Goal: Task Accomplishment & Management: Manage account settings

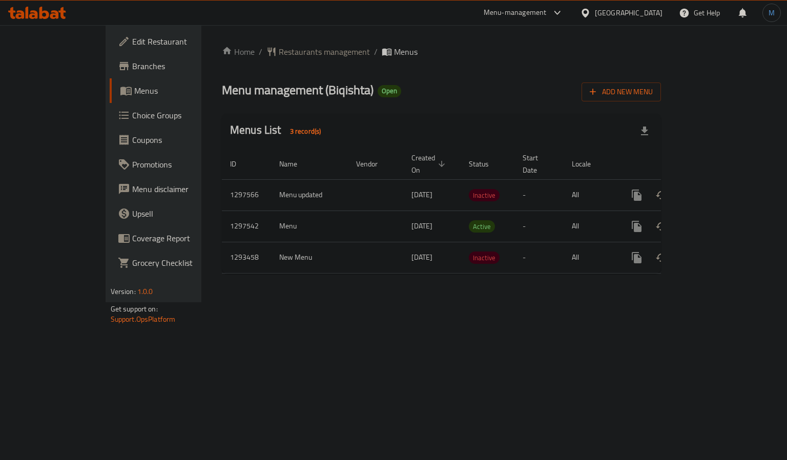
click at [722, 214] on link "enhanced table" at bounding box center [710, 226] width 25 height 25
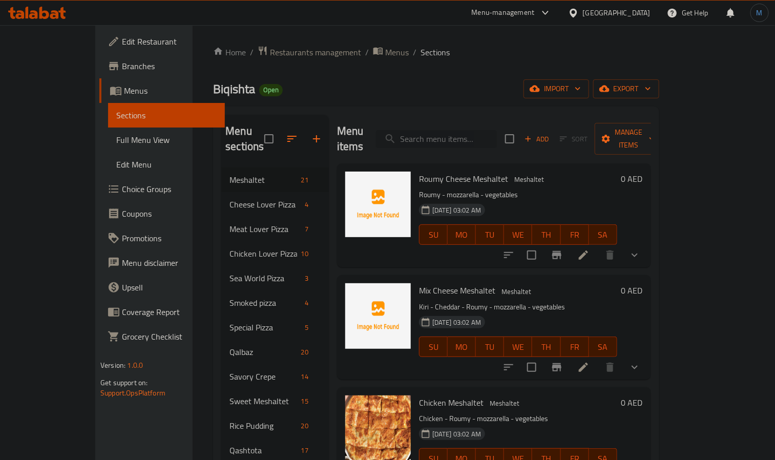
click at [482, 137] on input "search" at bounding box center [436, 139] width 121 height 18
paste input "Rice Pudding + Nuts"
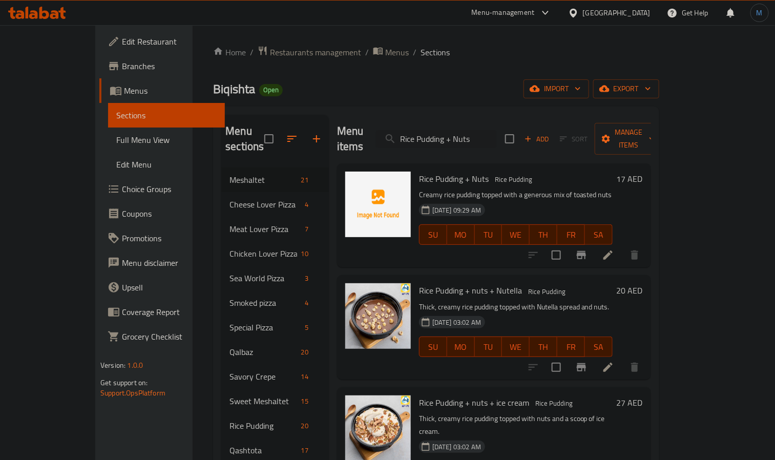
type input "Rice Pudding + Nuts"
click at [385, 56] on span "Menus" at bounding box center [397, 52] width 24 height 12
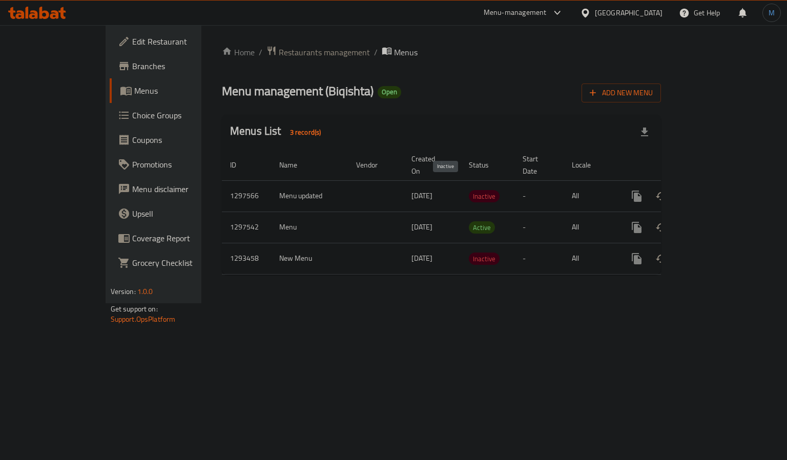
click at [469, 190] on span "Inactive" at bounding box center [484, 196] width 31 height 12
click at [716, 190] on icon "enhanced table" at bounding box center [710, 196] width 12 height 12
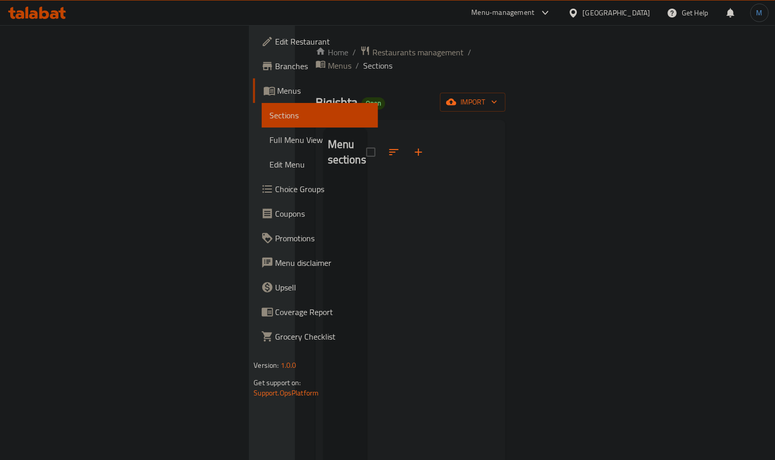
click at [352, 48] on ol "Home / Restaurants management / Menus / Sections" at bounding box center [410, 59] width 190 height 27
click at [328, 59] on span "Menus" at bounding box center [340, 65] width 24 height 12
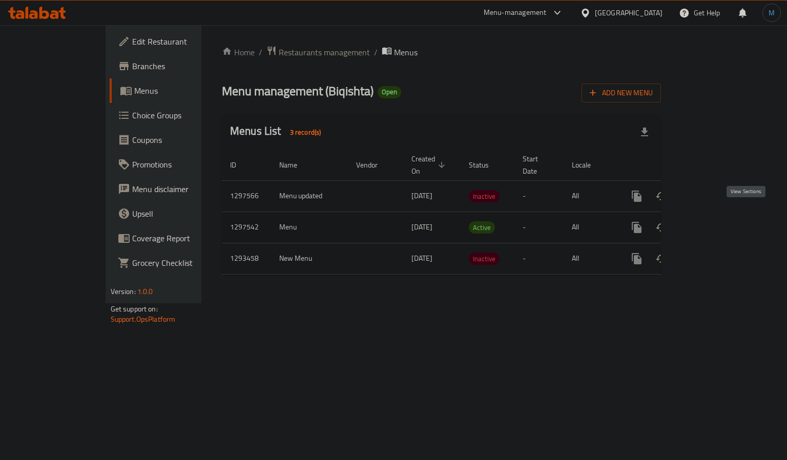
click at [715, 223] on icon "enhanced table" at bounding box center [710, 227] width 9 height 9
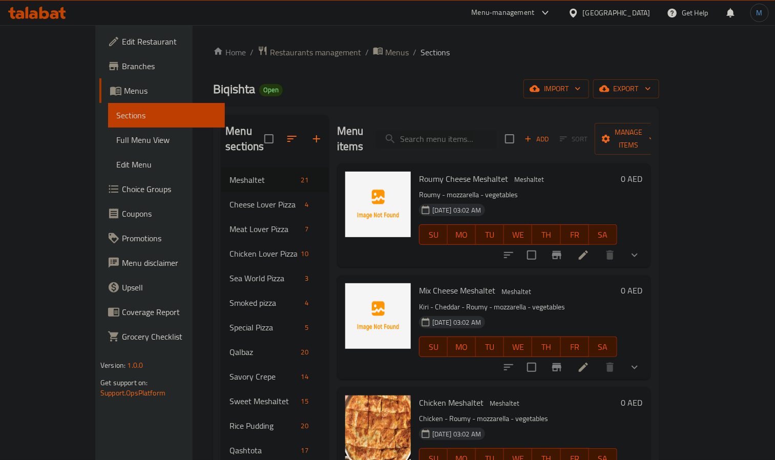
click at [543, 301] on p "Kiri - Cheddar - Roumy - mozzarella - vegetables" at bounding box center [518, 307] width 198 height 13
click at [452, 134] on input "search" at bounding box center [436, 139] width 121 height 18
paste input "Rice Pudding + Nuts"
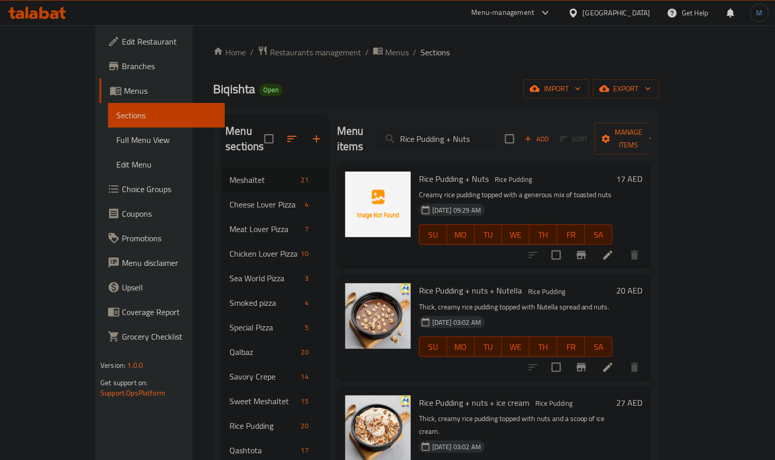
type input "Rice Pudding + Nuts"
click at [424, 171] on span "Rice Pudding + Nuts" at bounding box center [454, 178] width 70 height 15
click at [497, 135] on input "Rice Pudding + Nuts" at bounding box center [436, 139] width 121 height 18
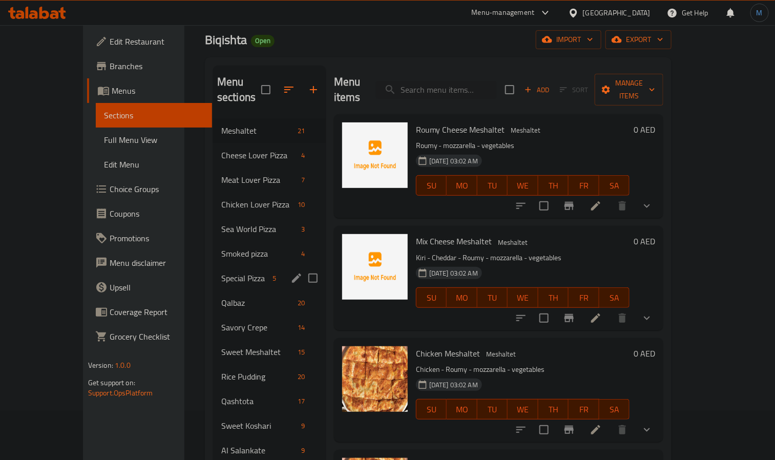
scroll to position [154, 0]
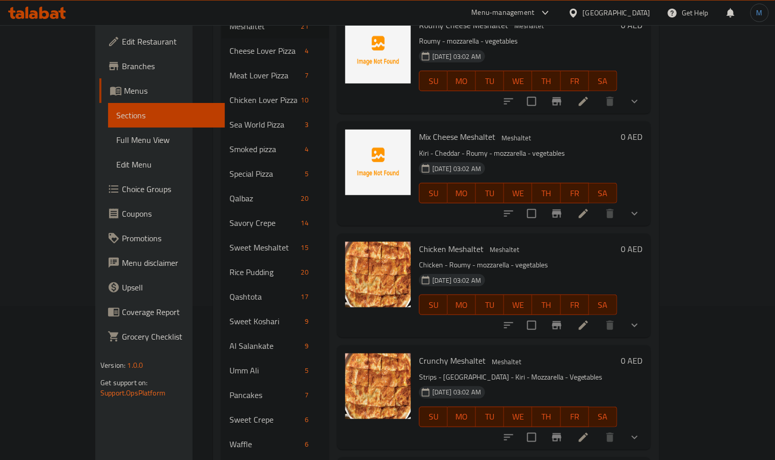
paste input "Sausage Meshaltet"
type input "Sausage Meshaltet"
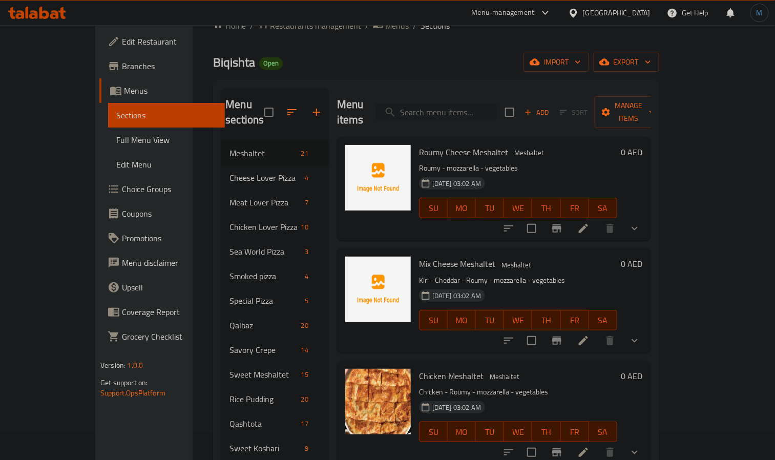
scroll to position [0, 0]
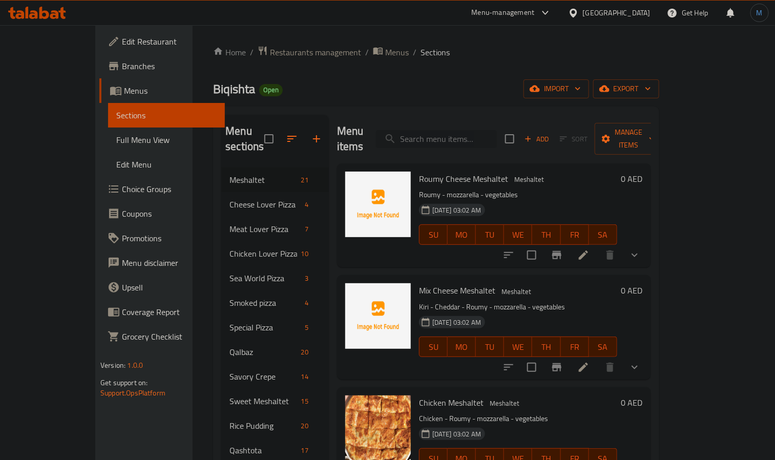
click at [469, 130] on input "search" at bounding box center [436, 139] width 121 height 18
paste input "Pastrami Meshaltet"
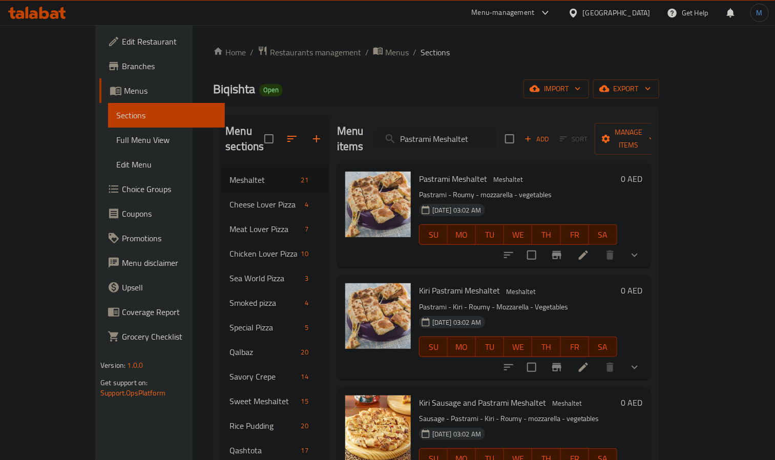
type input "Pastrami Meshaltet"
click at [484, 172] on div "Pastrami Meshaltet Meshaltet Pastrami - Roumy - mozzarella - vegetables [DATE] …" at bounding box center [518, 215] width 206 height 96
click at [463, 172] on h6 "Pastrami Meshaltet Meshaltet" at bounding box center [518, 179] width 198 height 14
click at [489, 174] on span "Meshaltet" at bounding box center [508, 180] width 38 height 12
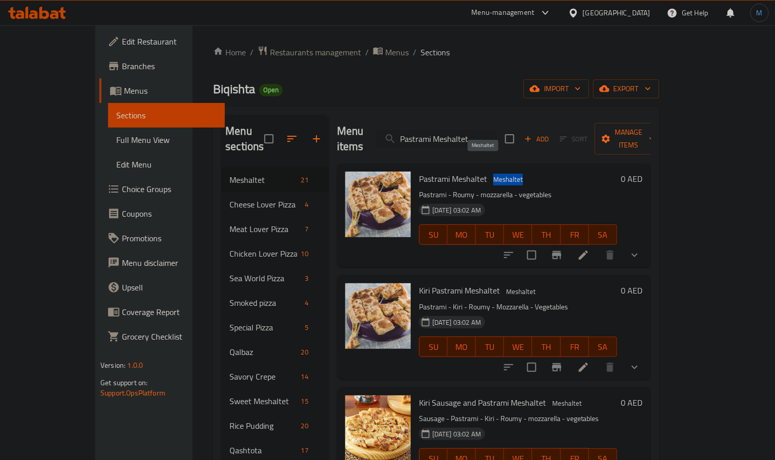
click at [489, 174] on span "Meshaltet" at bounding box center [508, 180] width 38 height 12
copy span "Meshaltet"
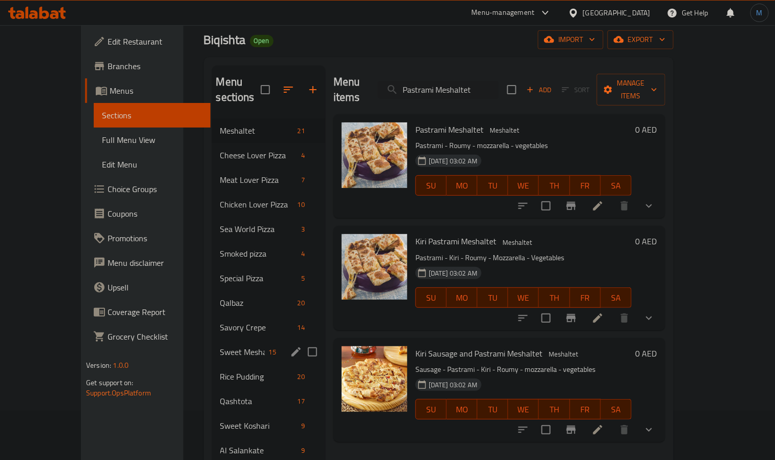
scroll to position [77, 0]
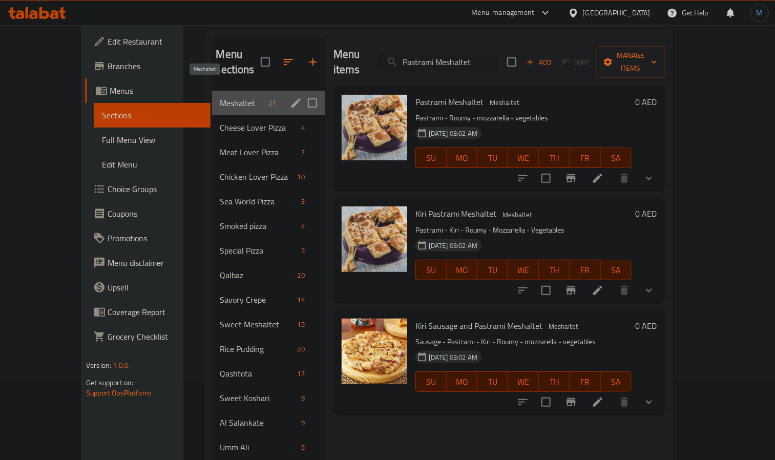
click at [220, 97] on span "Meshaltet" at bounding box center [242, 103] width 45 height 12
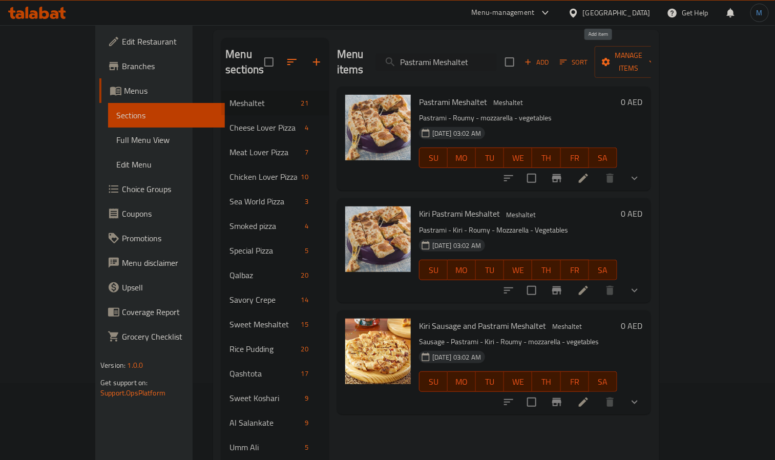
click at [550, 60] on span "Add" at bounding box center [537, 62] width 28 height 12
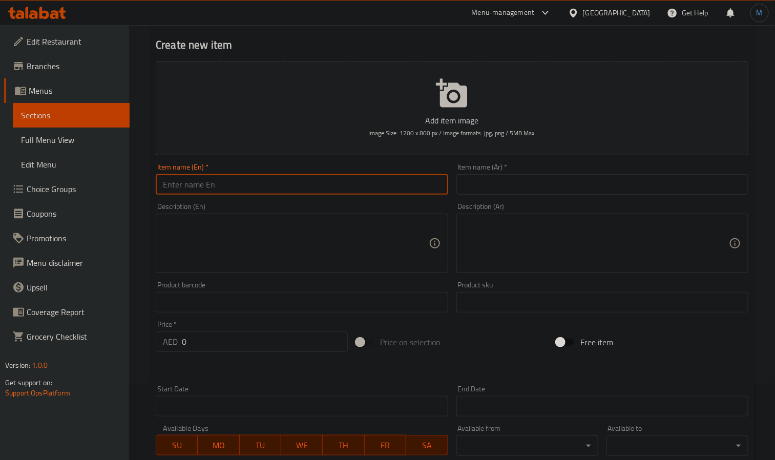
click at [290, 185] on input "text" at bounding box center [302, 184] width 292 height 20
paste input "Sausage Meshaltet"
type input "Sausage Meshaltet"
click at [559, 198] on div "Item name (Ar)   * Item name (Ar) *" at bounding box center [602, 178] width 300 height 39
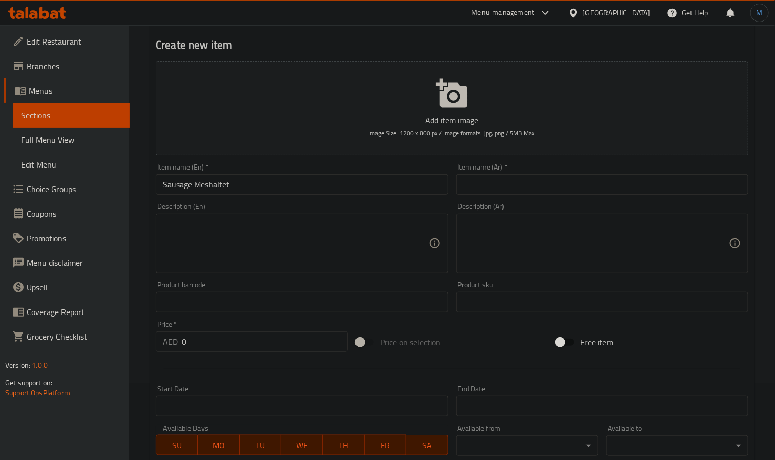
click at [561, 194] on input "text" at bounding box center [602, 184] width 292 height 20
paste input "مشلتت سجق"
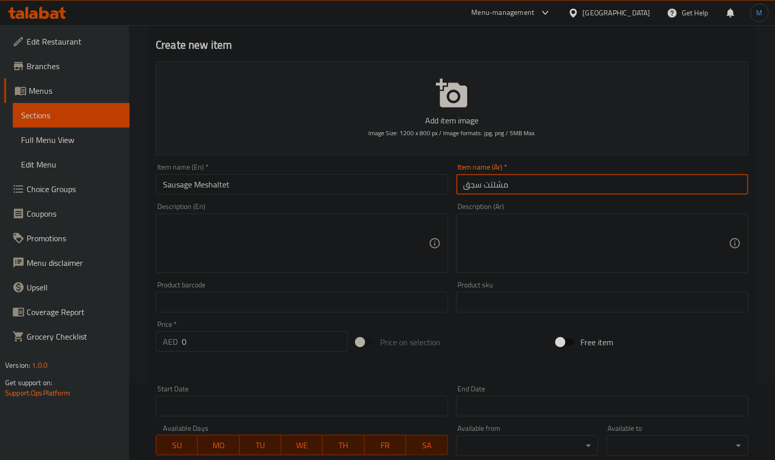
type input "مشلتت سجق"
drag, startPoint x: 602, startPoint y: 233, endPoint x: 544, endPoint y: 249, distance: 60.4
click at [602, 233] on textarea at bounding box center [595, 243] width 265 height 49
paste textarea "سجق - رومي - موتزاريلا - خضار"
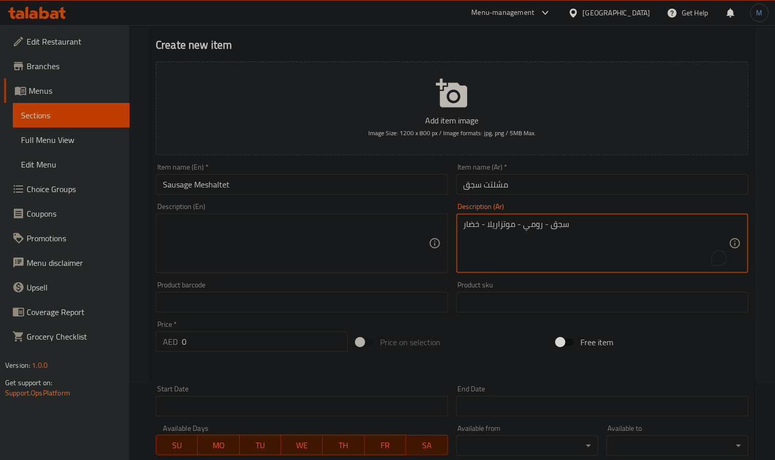
type textarea "سجق - رومي - موتزاريلا - خضار"
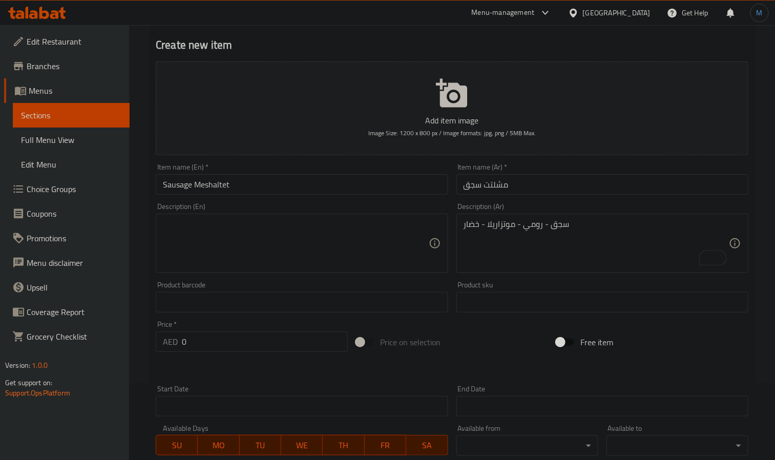
click at [340, 269] on div "Description (En)" at bounding box center [302, 243] width 292 height 59
paste textarea "Sausage - Roumy - mozzarella - vegetables"
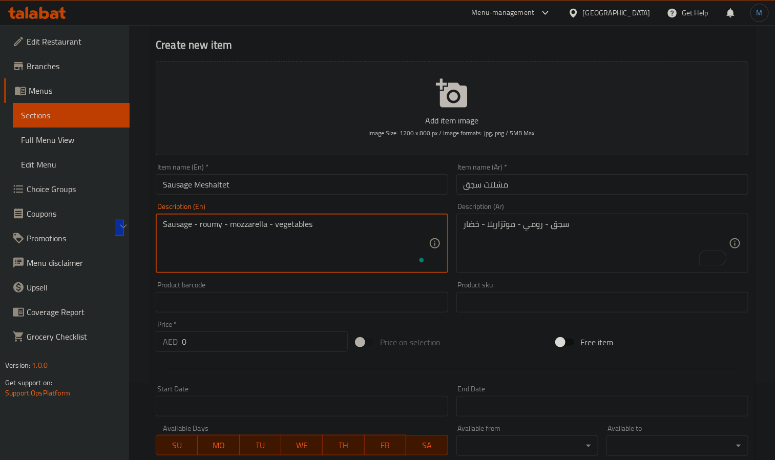
click at [340, 253] on textarea "Sausage - roumy - mozzarella - vegetables" at bounding box center [295, 243] width 265 height 49
type textarea "Sausage - roumy - mozzarella - vegetables"
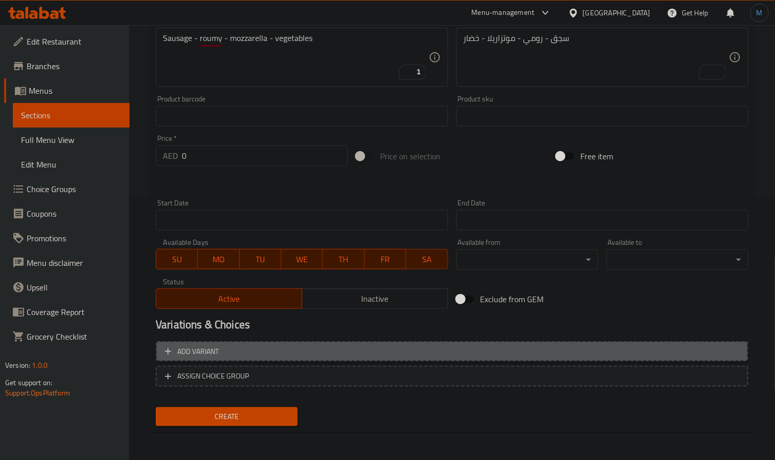
click at [223, 361] on button "Add variant" at bounding box center [452, 351] width 592 height 21
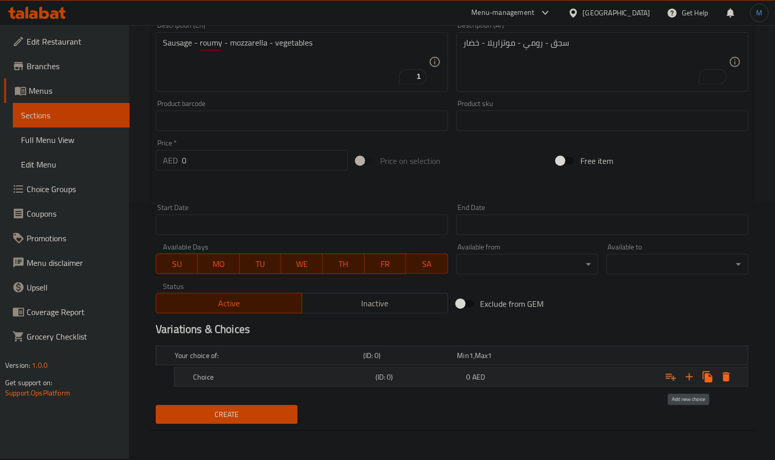
click at [690, 372] on icon "Expand" at bounding box center [689, 377] width 12 height 12
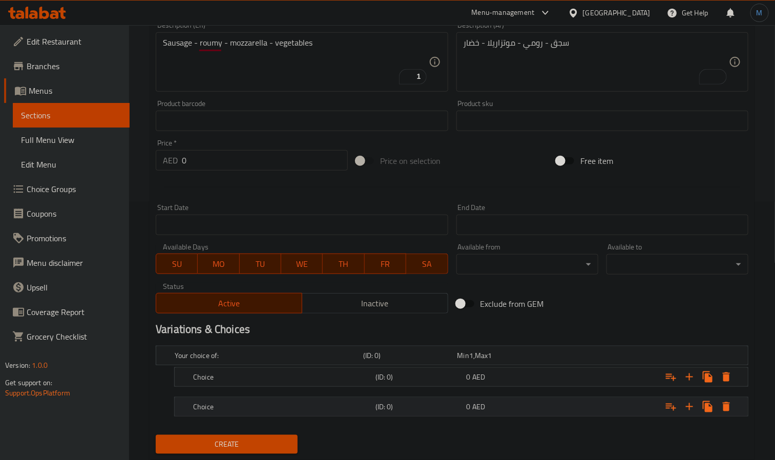
click at [289, 360] on h5 "Choice" at bounding box center [267, 355] width 184 height 10
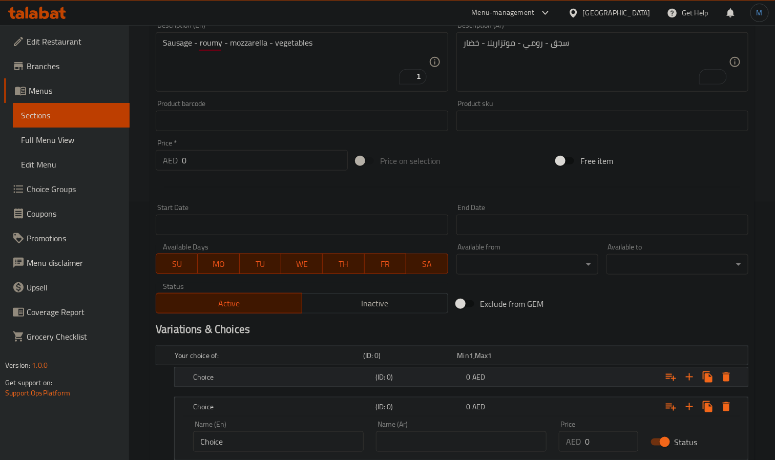
click at [298, 360] on h5 "Choice" at bounding box center [267, 355] width 184 height 10
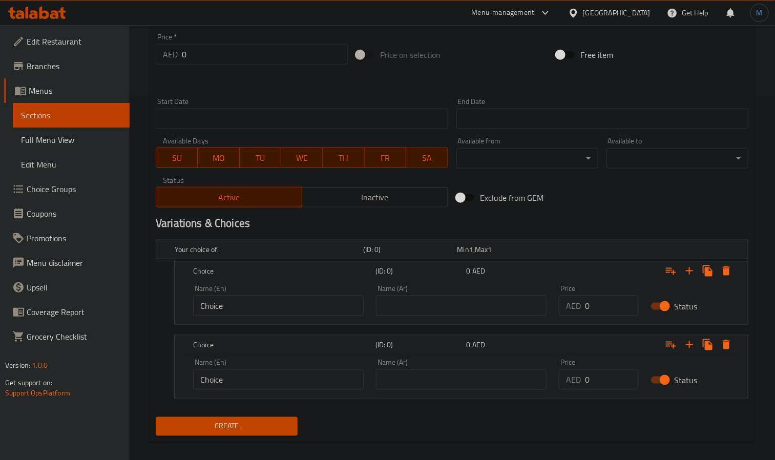
scroll to position [375, 0]
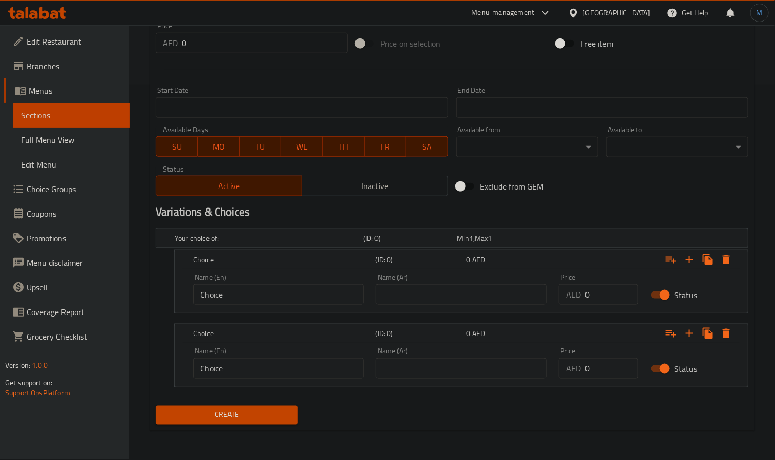
click at [201, 285] on input "Choice" at bounding box center [278, 294] width 171 height 20
paste input "Medium"
type input "Medium"
click at [462, 294] on input "text" at bounding box center [461, 294] width 171 height 20
paste input "وسط"
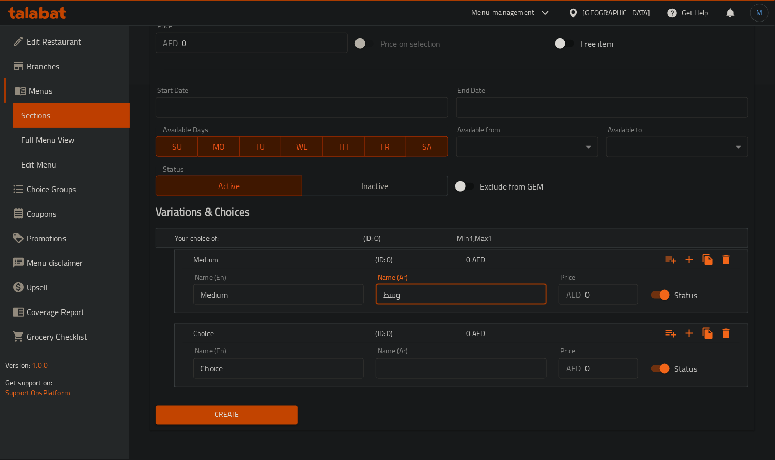
type input "وسط"
type input "52"
click at [466, 271] on div "Medium (ID: 0) 52 AED" at bounding box center [464, 259] width 546 height 23
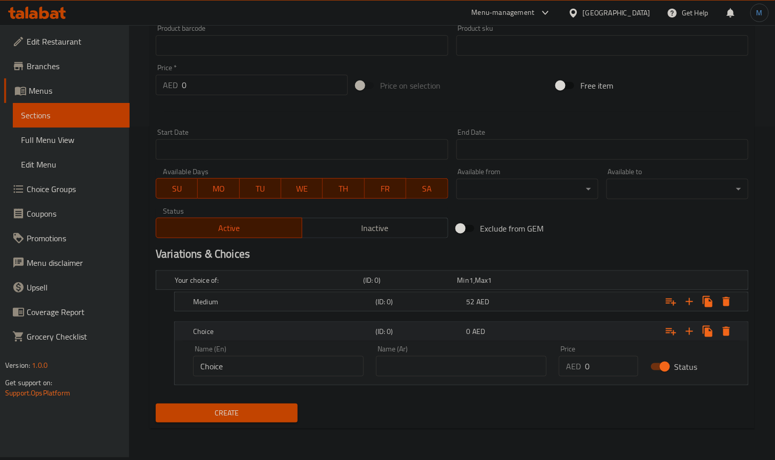
scroll to position [332, 0]
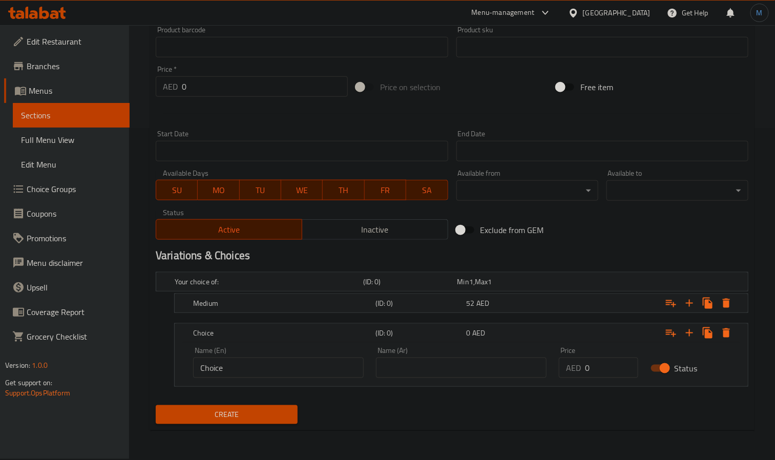
click at [603, 361] on input "0" at bounding box center [611, 367] width 53 height 20
type input "62"
click at [299, 378] on input "Choice" at bounding box center [278, 367] width 171 height 20
paste input "Large"
type input "Large"
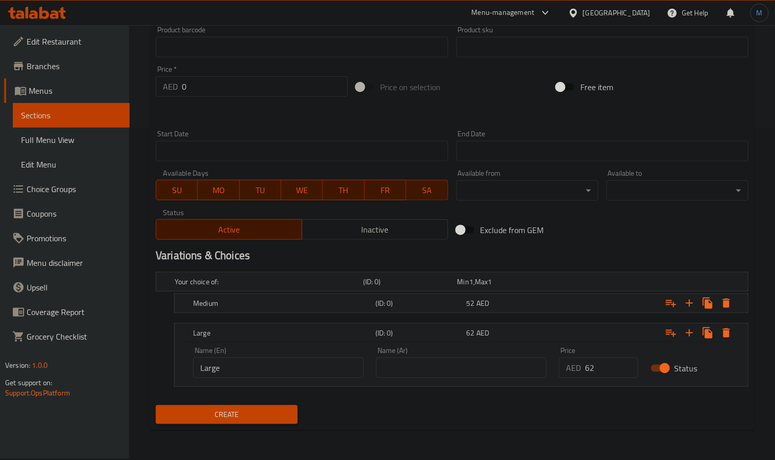
click at [439, 363] on input "text" at bounding box center [461, 367] width 171 height 20
paste input "كبير"
type input "كبير"
type input "65"
click at [345, 422] on div "Create" at bounding box center [452, 414] width 601 height 27
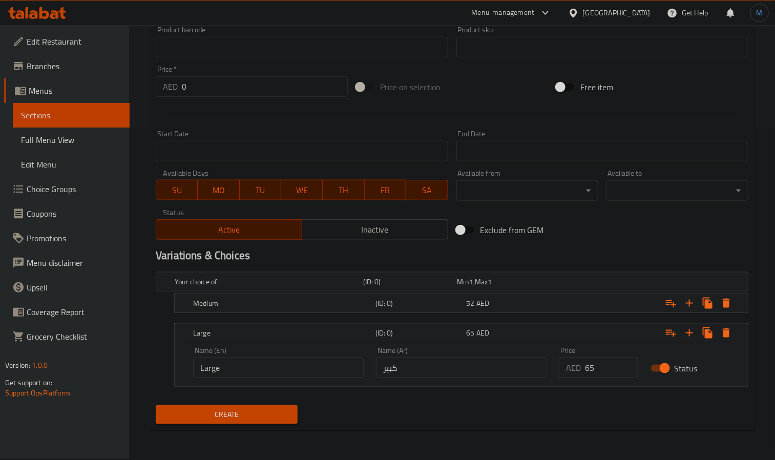
click at [238, 411] on span "Create" at bounding box center [226, 414] width 125 height 13
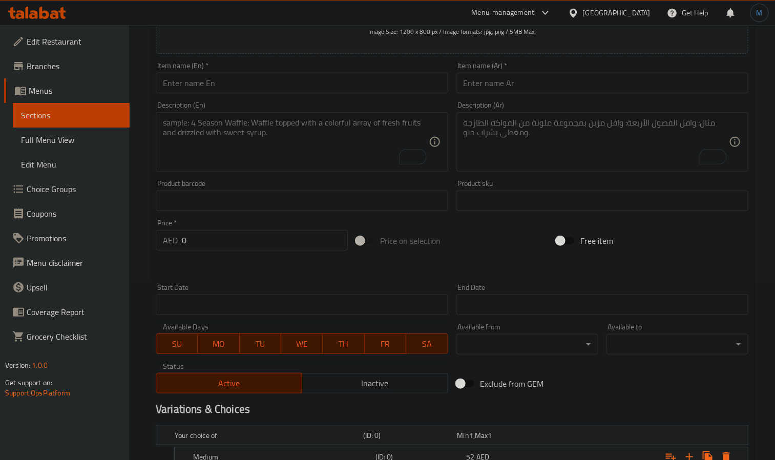
click at [253, 87] on input "text" at bounding box center [302, 83] width 292 height 20
paste input "Hot Dog Mechaltet"
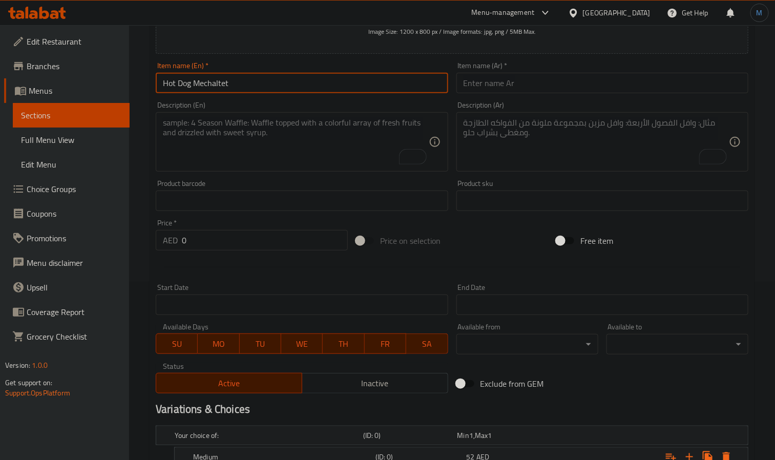
type input "Hot Dog Mechaltet"
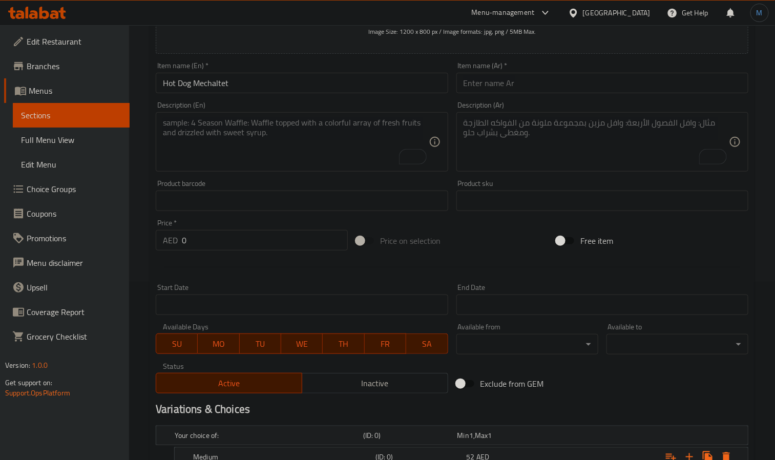
click at [550, 94] on div "Item name (Ar)   * Item name (Ar) *" at bounding box center [602, 77] width 300 height 39
click at [555, 91] on input "text" at bounding box center [602, 83] width 292 height 20
paste input "مشلتت سوسيس"
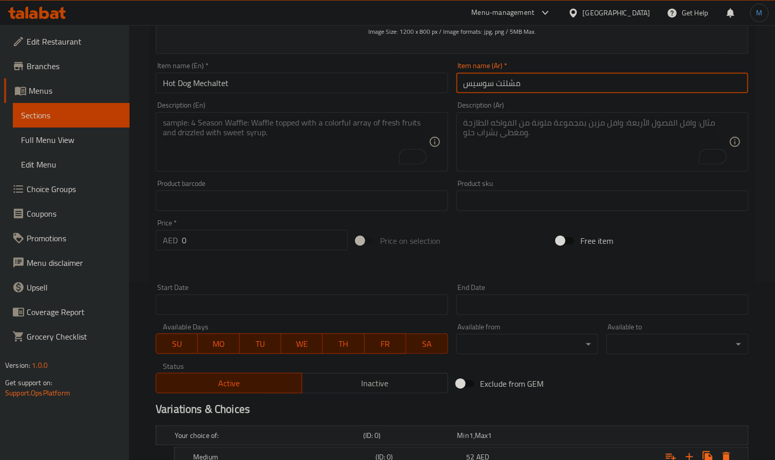
type input "مشلتت سوسيس"
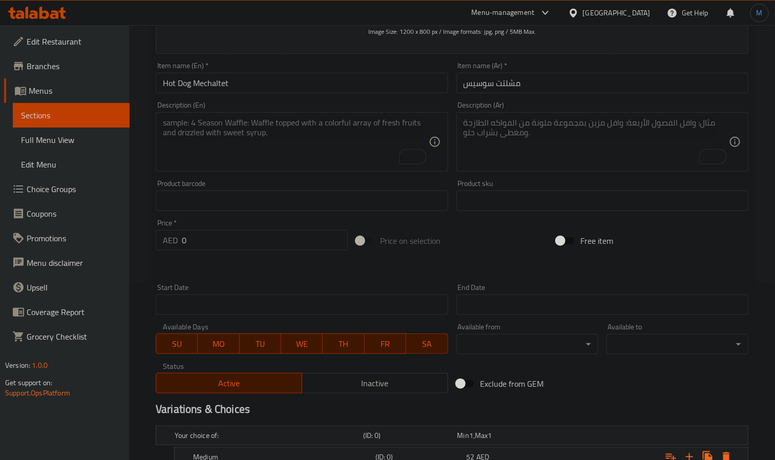
click at [548, 180] on div "Product sku Product sku" at bounding box center [602, 195] width 292 height 31
click at [553, 161] on textarea "To enrich screen reader interactions, please activate Accessibility in Grammarl…" at bounding box center [595, 142] width 265 height 49
paste textarea "سوسيس - رومي - موتزاريلا - خضار"
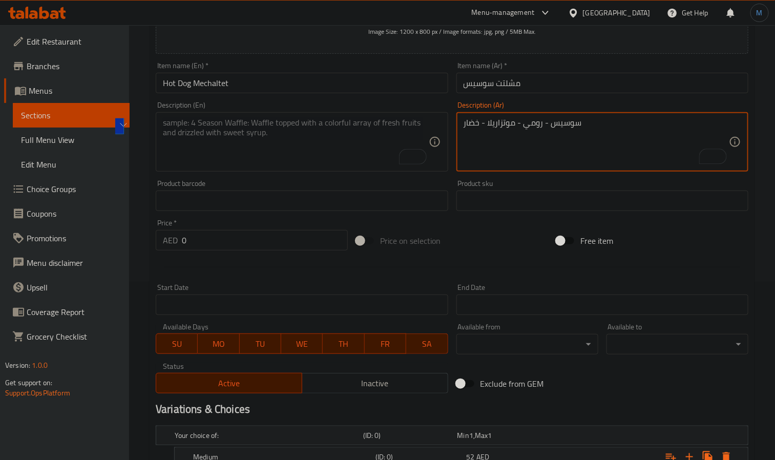
type textarea "سوسيس - رومي - موتزاريلا - خضار"
click at [352, 137] on textarea "To enrich screen reader interactions, please activate Accessibility in Grammarl…" at bounding box center [295, 142] width 265 height 49
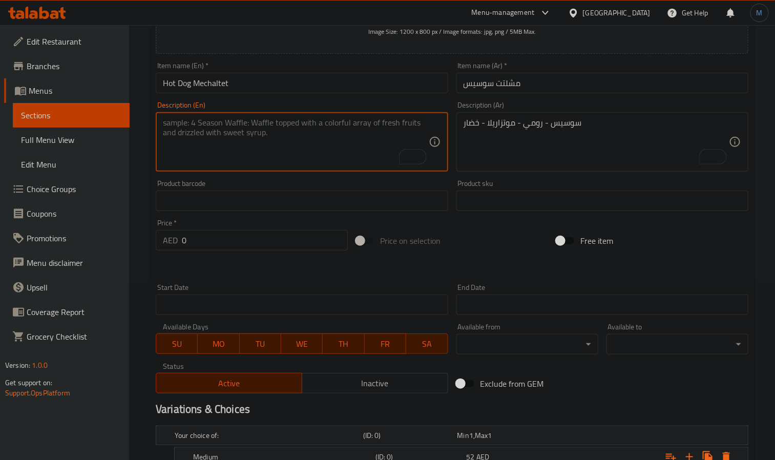
paste textarea "Sausage - Turkey - Mozzarella - Vegetables"
click at [210, 125] on textarea "Sausage - Turkey - Mozzarella - Vegetables" at bounding box center [295, 142] width 265 height 49
type textarea "Sausage - roumy - mozzarella - vegetables"
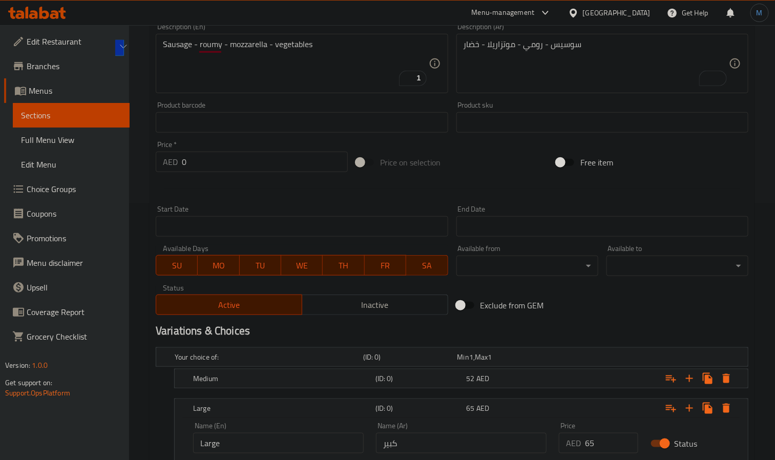
scroll to position [332, 0]
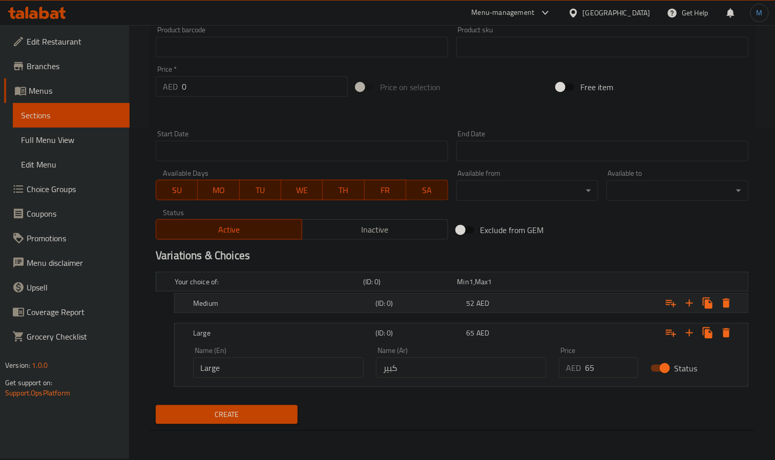
click at [601, 284] on div "Expand" at bounding box center [643, 282] width 188 height 4
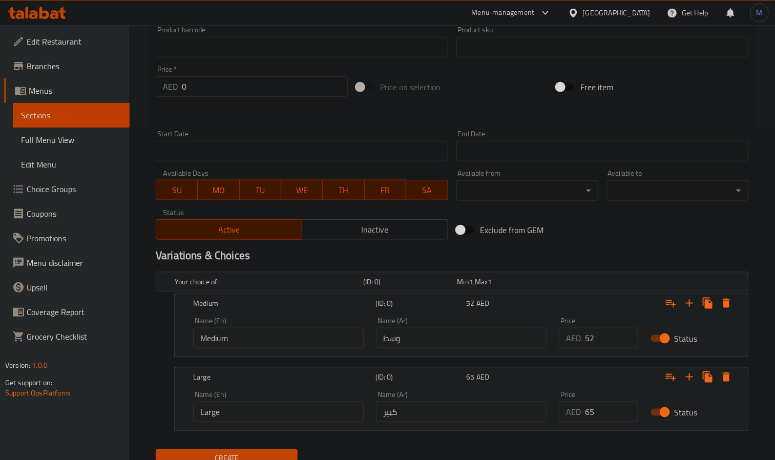
click at [604, 349] on div "Price AED 52 Price" at bounding box center [597, 333] width 91 height 44
click at [605, 343] on input "52" at bounding box center [611, 338] width 53 height 20
type input "50"
click at [596, 411] on input "65" at bounding box center [611, 411] width 53 height 20
type input "65"
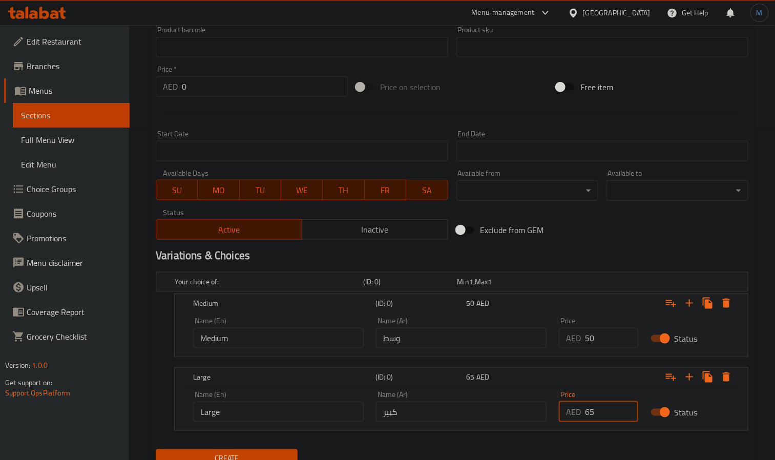
click at [346, 441] on nav at bounding box center [452, 437] width 592 height 8
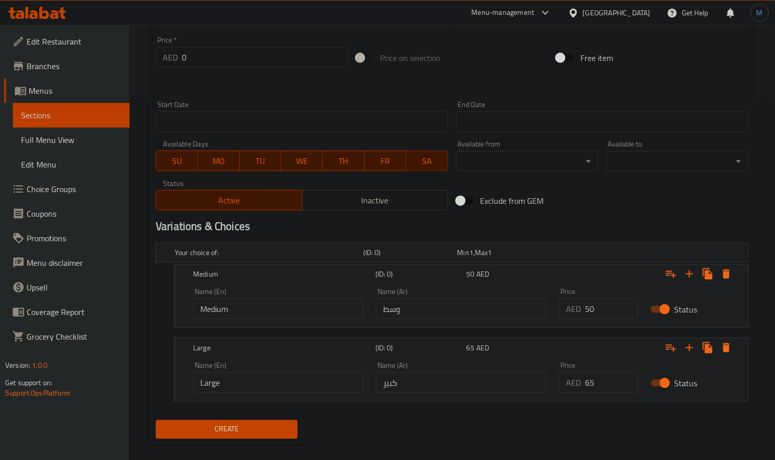
scroll to position [375, 0]
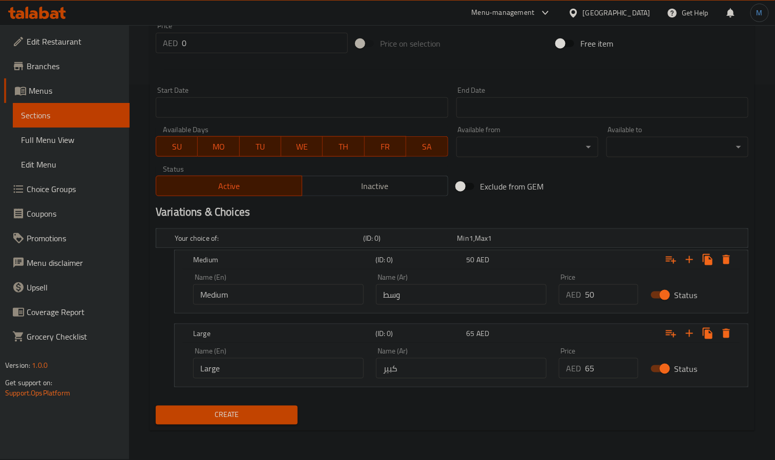
click at [265, 417] on span "Create" at bounding box center [226, 415] width 125 height 13
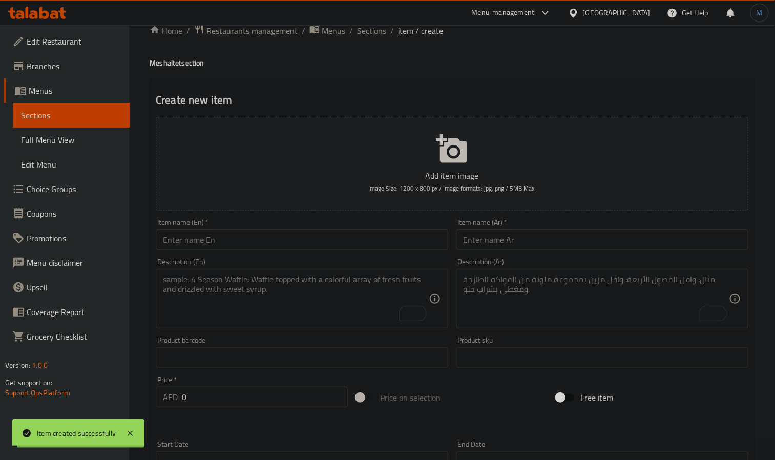
scroll to position [0, 0]
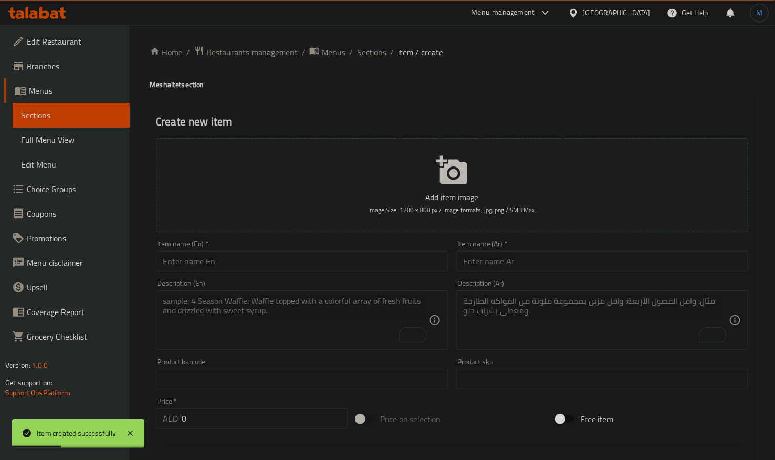
click at [362, 49] on span "Sections" at bounding box center [371, 52] width 29 height 12
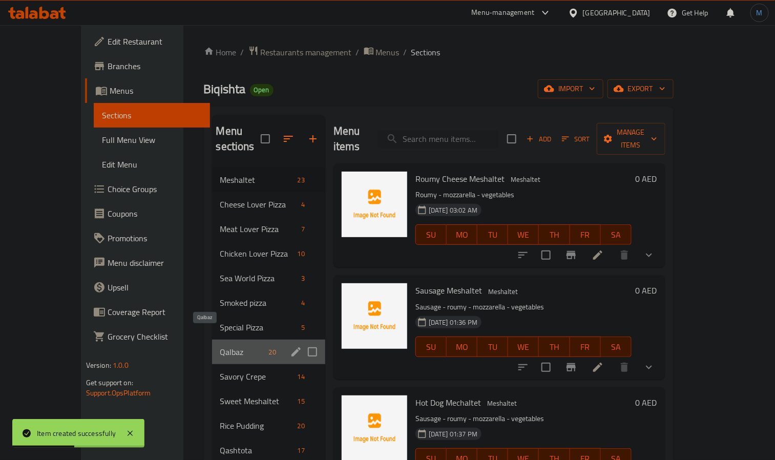
click at [220, 346] on span "Qalbaz" at bounding box center [242, 352] width 45 height 12
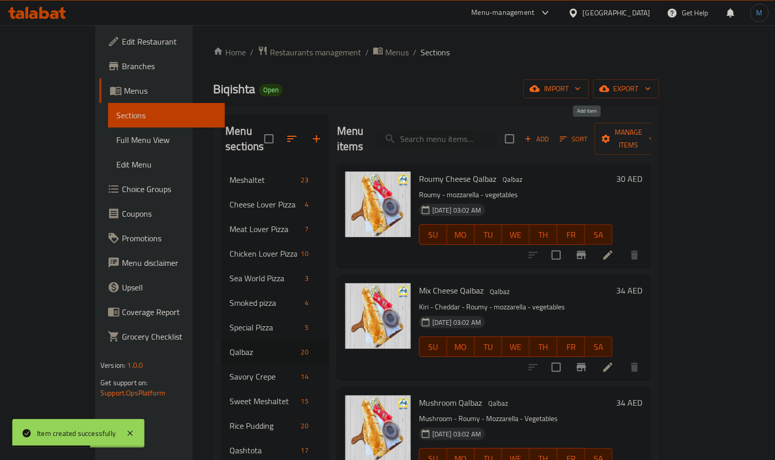
click at [550, 133] on span "Add" at bounding box center [537, 139] width 28 height 12
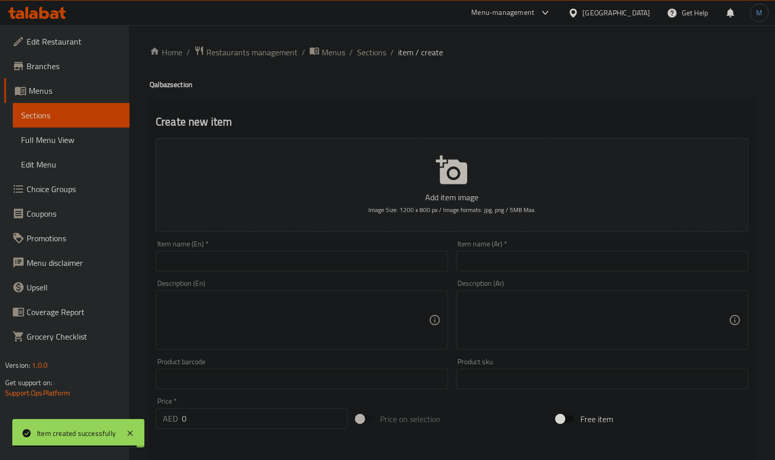
click at [185, 271] on input "text" at bounding box center [302, 261] width 292 height 20
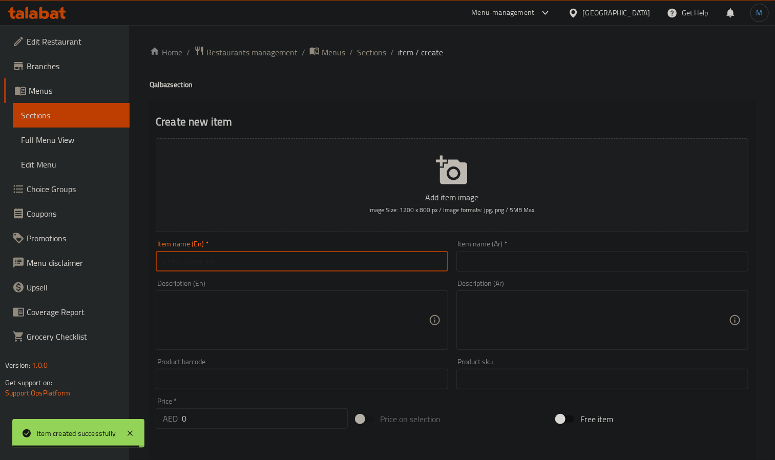
paste input "Hot dog Qalbaz"
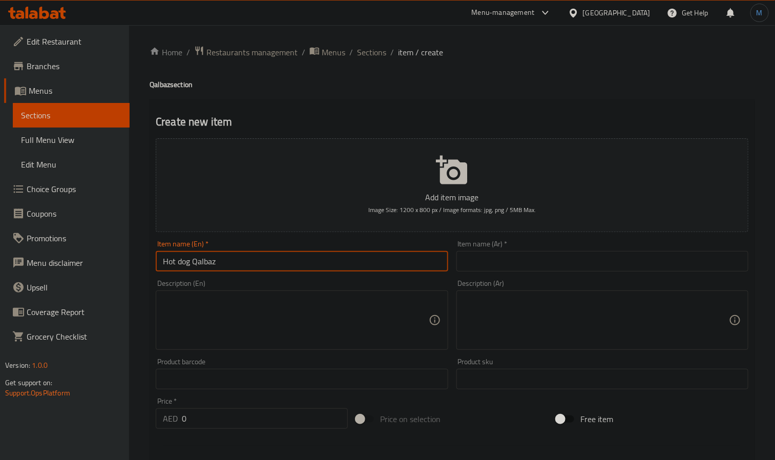
type input "Hot dog Qalbaz"
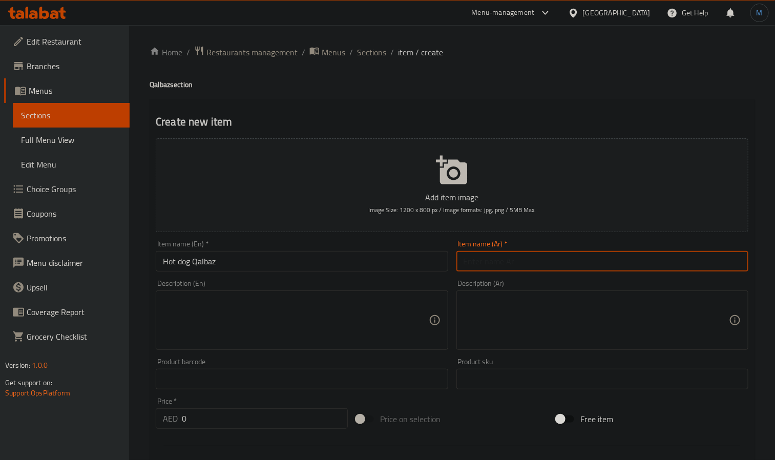
click at [537, 269] on input "text" at bounding box center [602, 261] width 292 height 20
paste input "قلبظ [PERSON_NAME]"
type input "قلبظ [PERSON_NAME]"
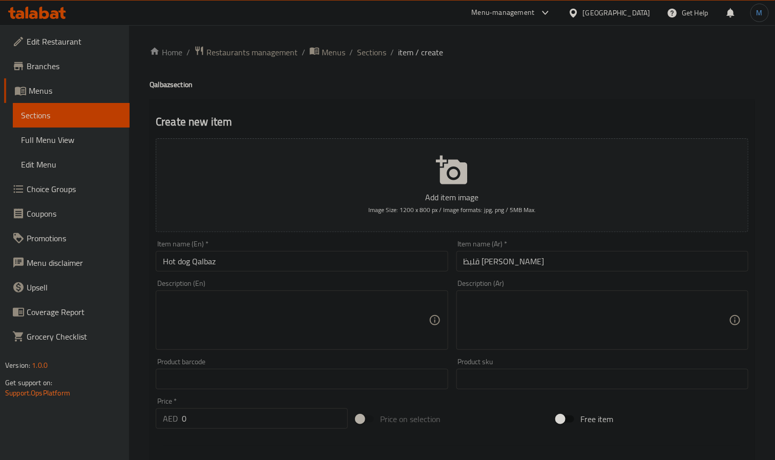
click at [529, 309] on textarea at bounding box center [595, 320] width 265 height 49
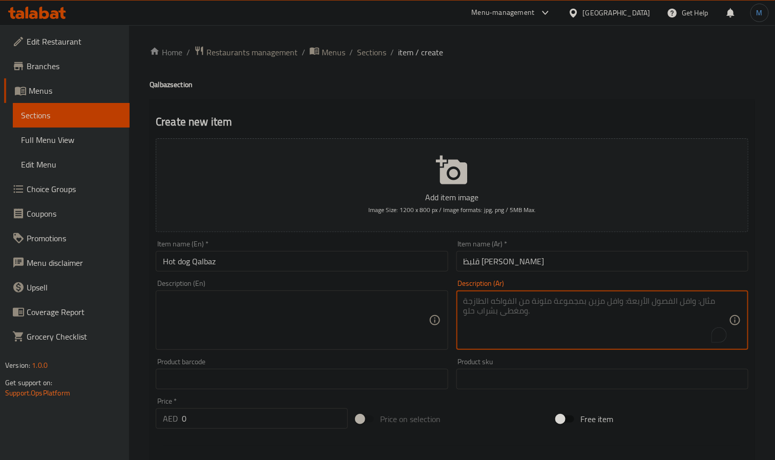
paste textarea "سوسيس - رومي - موتزاريلا - خضار"
type textarea "سوسيس - رومي - موتزاريلا - خضار"
click at [226, 308] on textarea at bounding box center [295, 320] width 265 height 49
paste textarea "Sausage - Turkey - Mozzarella - Vegetables"
type textarea "Sausage - Turkey - Mozzarella - Vegetables"
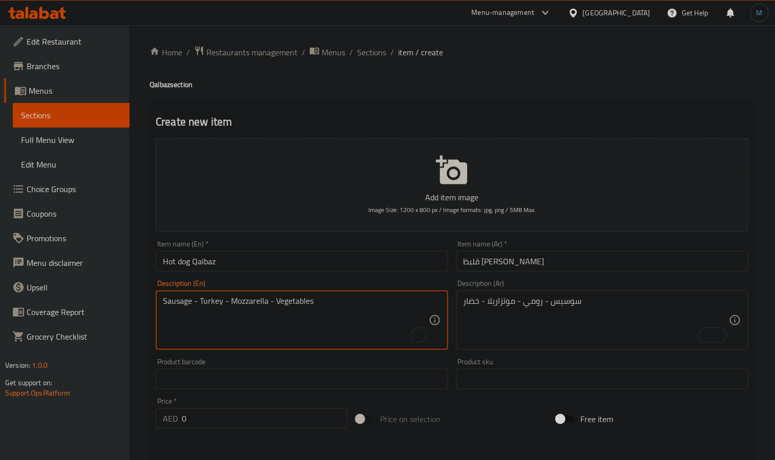
click at [211, 306] on textarea "Sausage - Turkey - Mozzarella - Vegetables" at bounding box center [295, 320] width 265 height 49
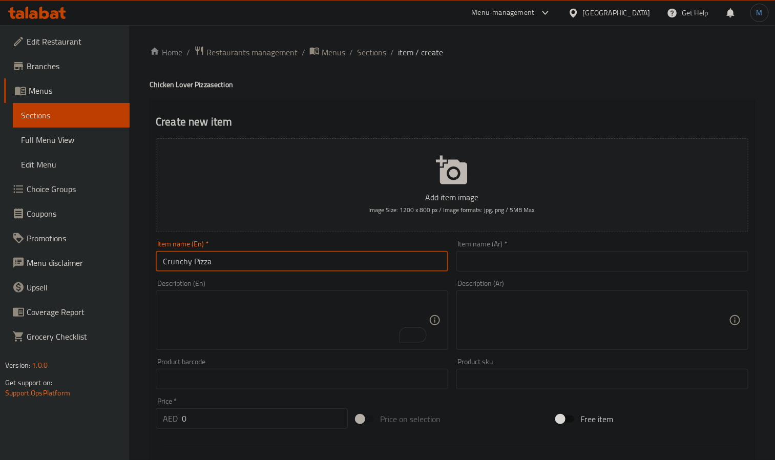
type input "Crunchy Pizza"
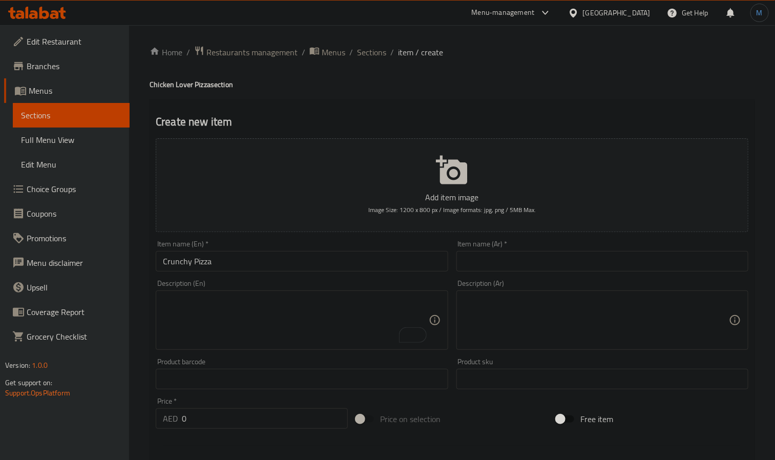
click at [515, 282] on div "Description (Ar) Description (Ar)" at bounding box center [602, 315] width 292 height 70
click at [523, 277] on div "Description (Ar) Description (Ar)" at bounding box center [602, 314] width 300 height 78
click at [525, 274] on div "Item name (Ar)   * Item name (Ar) *" at bounding box center [602, 255] width 300 height 39
click at [527, 273] on div "Item name (Ar)   * Item name (Ar) *" at bounding box center [602, 255] width 300 height 39
click at [532, 267] on input "text" at bounding box center [602, 261] width 292 height 20
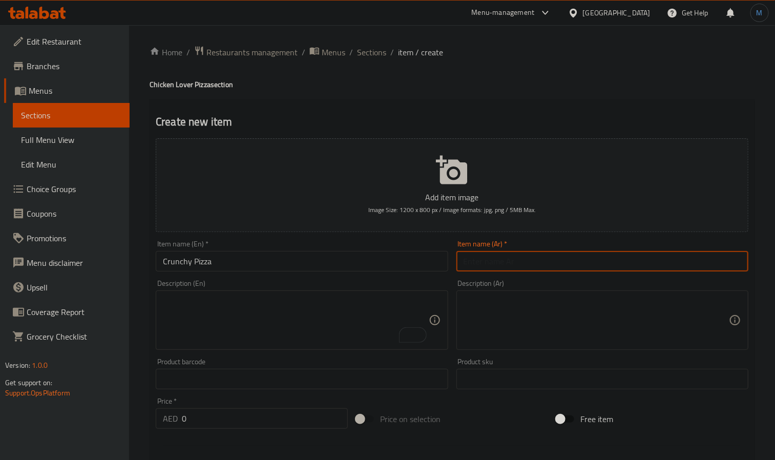
paste input "بيتزا كرانشي"
type input "بيتزا كرانشي"
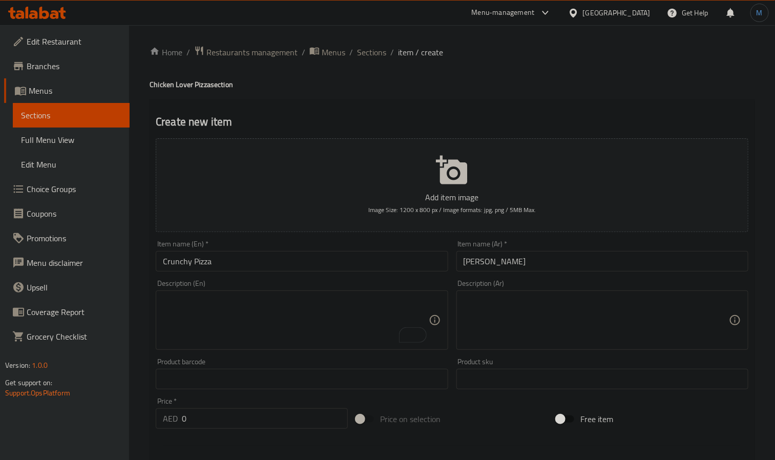
click at [555, 343] on textarea at bounding box center [595, 320] width 265 height 49
paste textarea "استربس - ديك رومي - كيري - مونزاريلا - خضار"
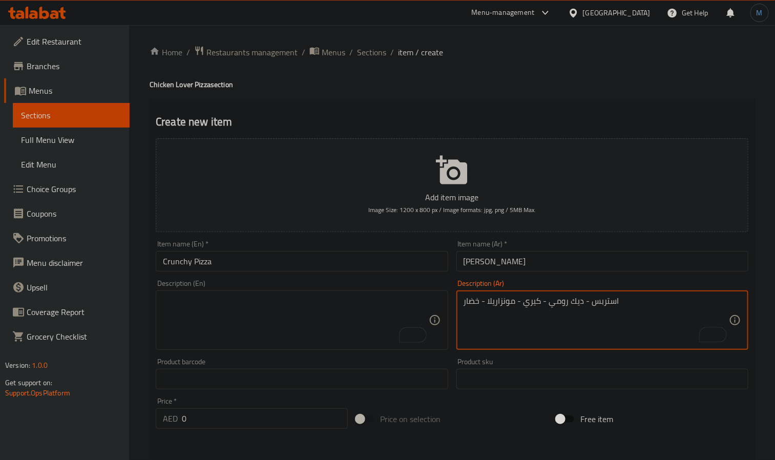
click at [547, 345] on textarea "استربس - ديك رومي - كيري - مونزاريلا - خضار" at bounding box center [595, 320] width 265 height 49
type textarea "استربس - ديك رومي - كيري - مونزاريلا - خضار"
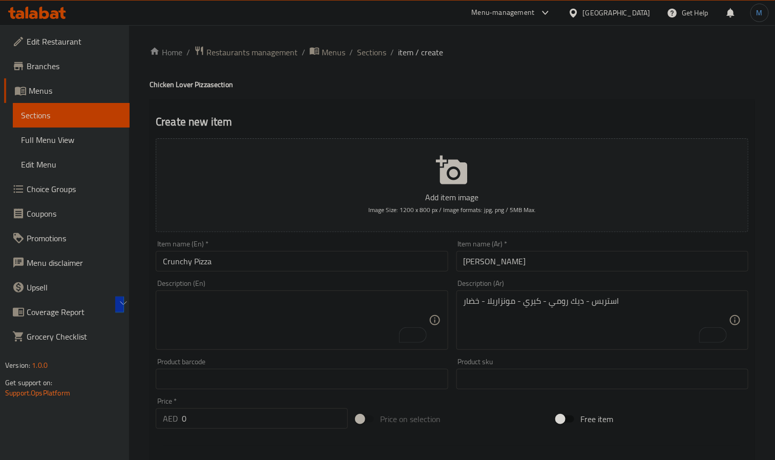
click at [312, 290] on div "Description (En)" at bounding box center [302, 319] width 292 height 59
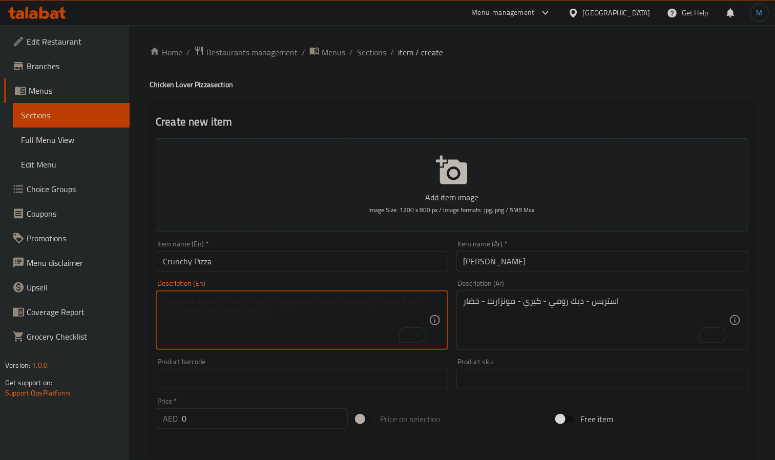
paste textarea "Strips - [GEOGRAPHIC_DATA] - Kiri - Mozzarella - Vegetables"
click at [322, 312] on textarea "Strips - turkey - kiri - mozzarella - vegetables" at bounding box center [295, 320] width 265 height 49
type textarea "Strips - turkey - kiri - mozzarella - vegetables"
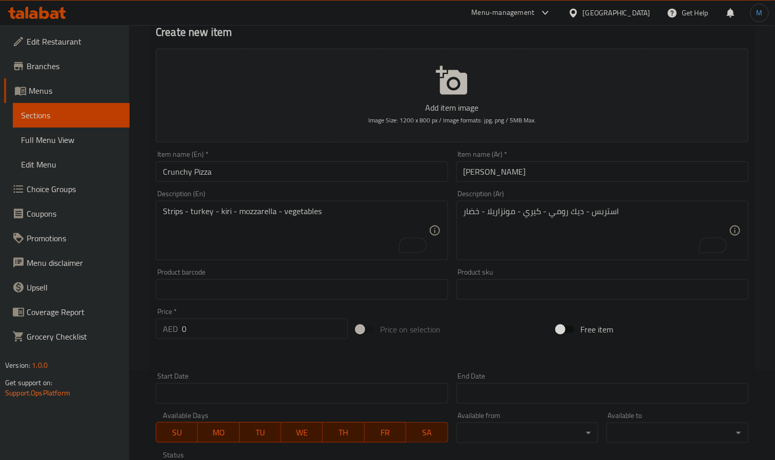
scroll to position [230, 0]
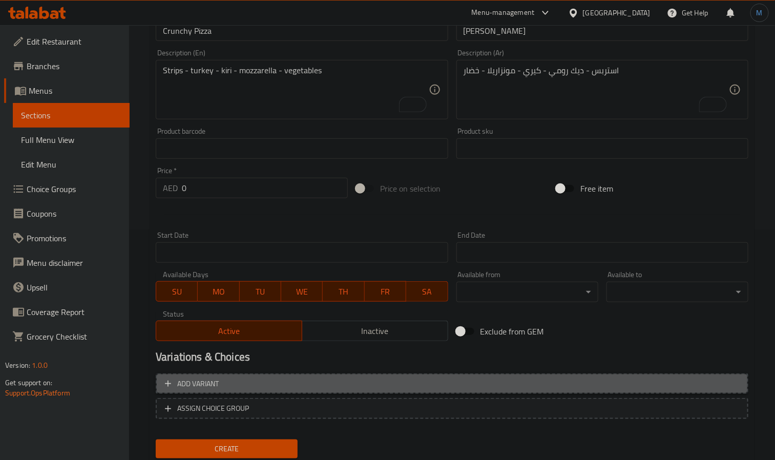
click at [395, 385] on span "Add variant" at bounding box center [452, 383] width 574 height 13
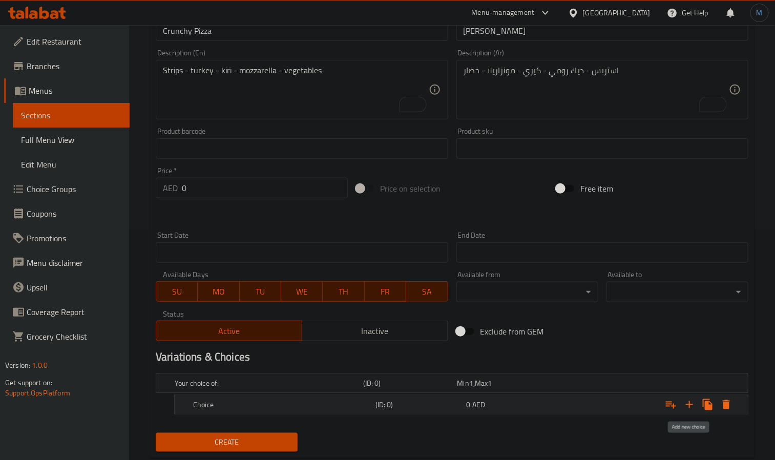
click at [696, 399] on button "Expand" at bounding box center [689, 404] width 18 height 18
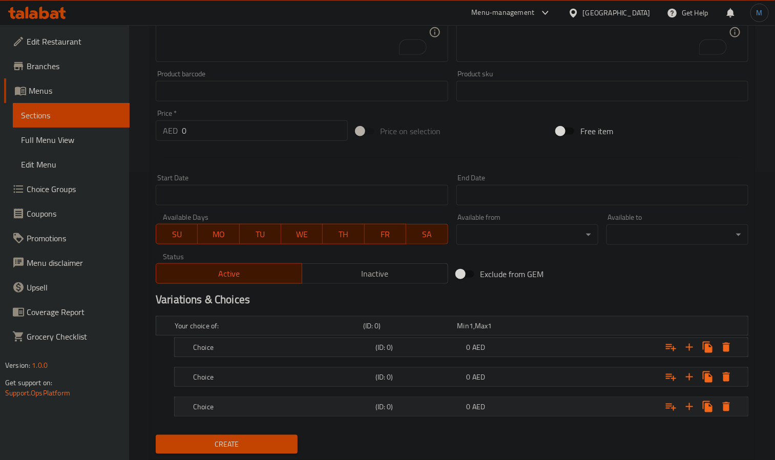
scroll to position [318, 0]
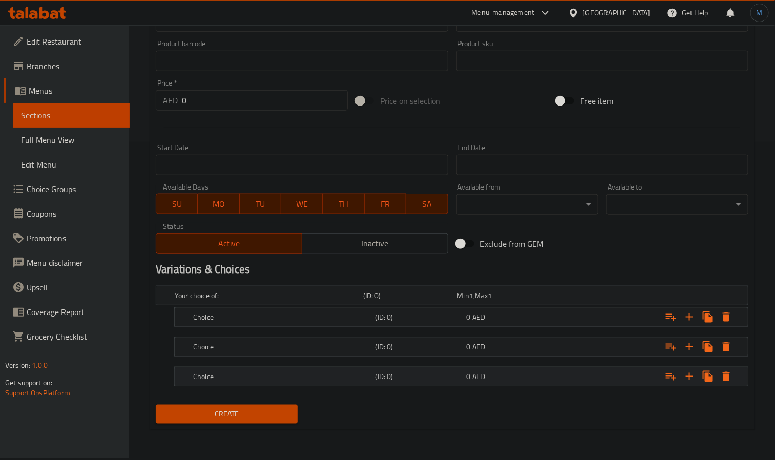
click at [283, 301] on h5 "Choice" at bounding box center [267, 295] width 184 height 10
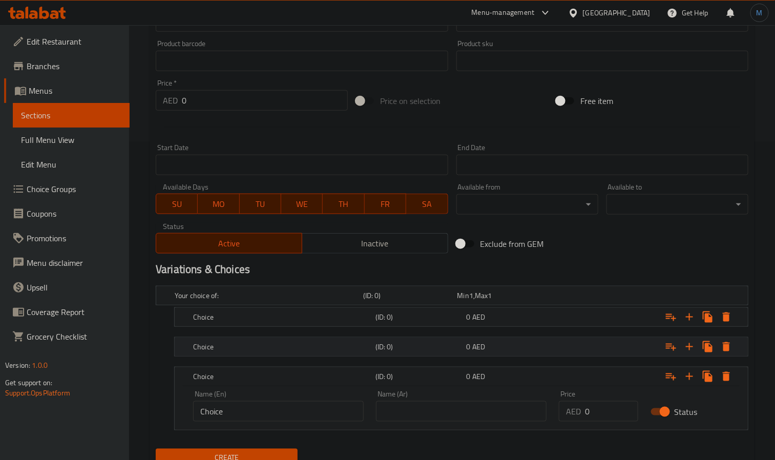
click at [291, 301] on h5 "Choice" at bounding box center [267, 295] width 184 height 10
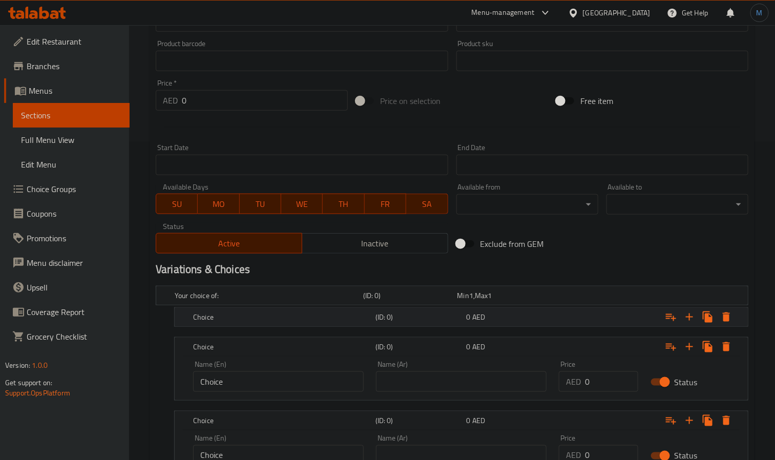
click at [300, 301] on h5 "Choice" at bounding box center [267, 295] width 184 height 10
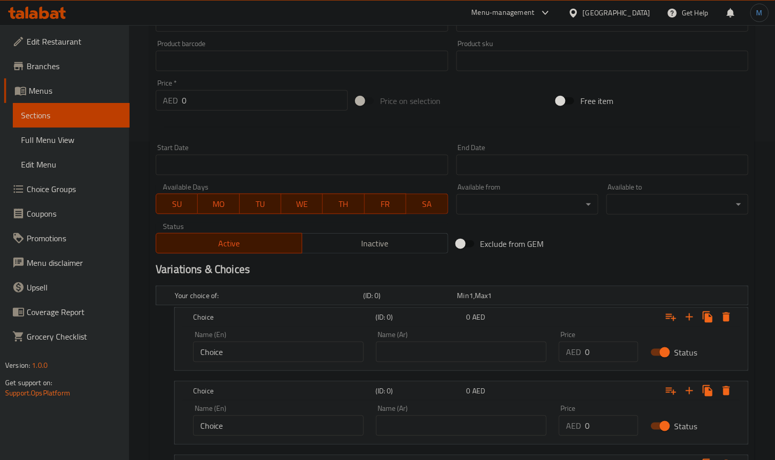
click at [252, 365] on div "Name (En) Choice Name (En)" at bounding box center [278, 347] width 183 height 44
click at [263, 349] on input "Choice" at bounding box center [278, 352] width 171 height 20
type input "Small"
click at [410, 355] on input "text" at bounding box center [461, 352] width 171 height 20
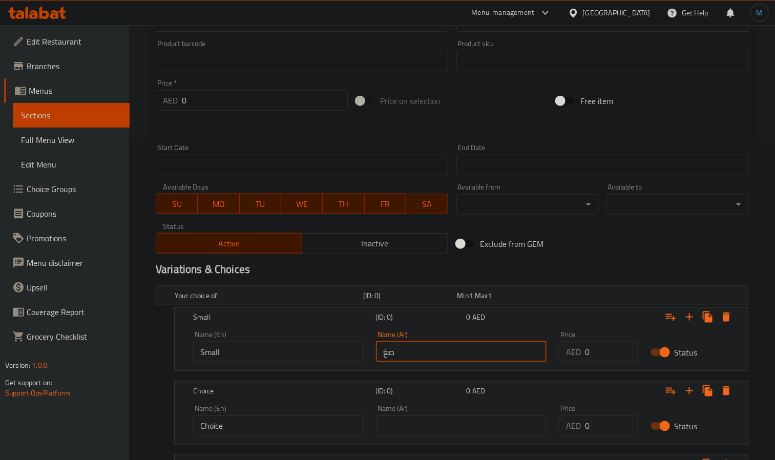
type input "صغير"
type input "38"
click at [479, 333] on div "Name (Ar) صغير Name (Ar)" at bounding box center [461, 346] width 171 height 31
click at [481, 329] on div "Name (Ar) صغير Name (Ar)" at bounding box center [461, 347] width 183 height 44
click at [482, 317] on span "AED" at bounding box center [482, 316] width 13 height 13
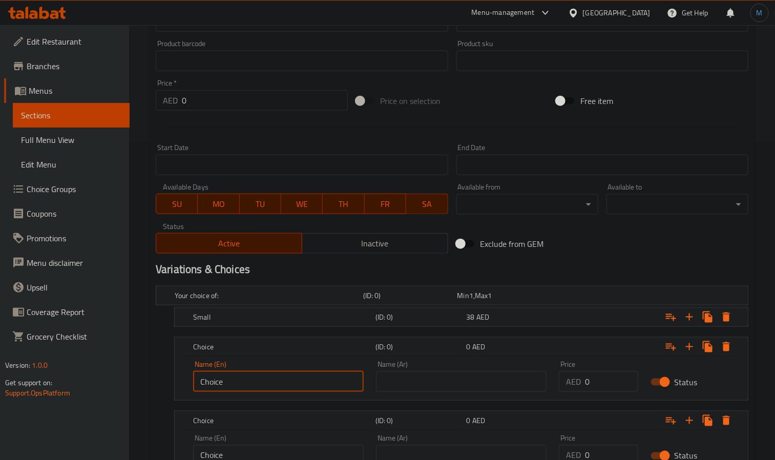
click at [252, 384] on input "Choice" at bounding box center [278, 381] width 171 height 20
type input "Medium"
type input "وسط"
type input "50"
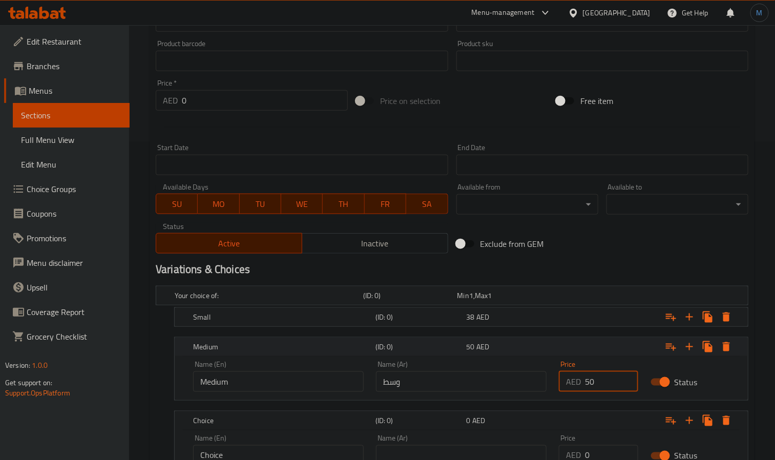
click at [289, 338] on div "Medium (ID: 0) 50 AED" at bounding box center [464, 346] width 546 height 23
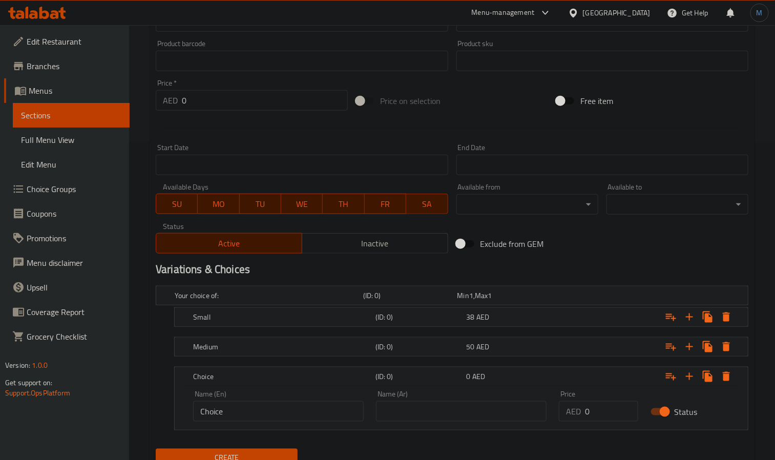
click at [252, 409] on input "Choice" at bounding box center [278, 411] width 171 height 20
type input "Large"
type input "كبير"
type input "65"
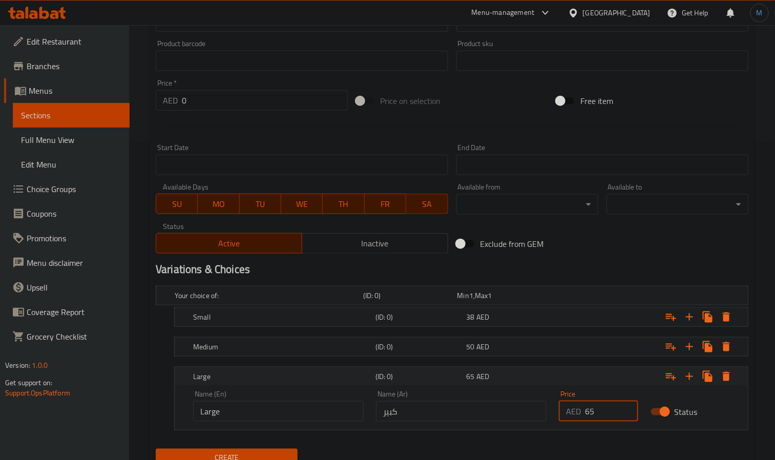
click at [255, 378] on h5 "Large" at bounding box center [282, 376] width 178 height 10
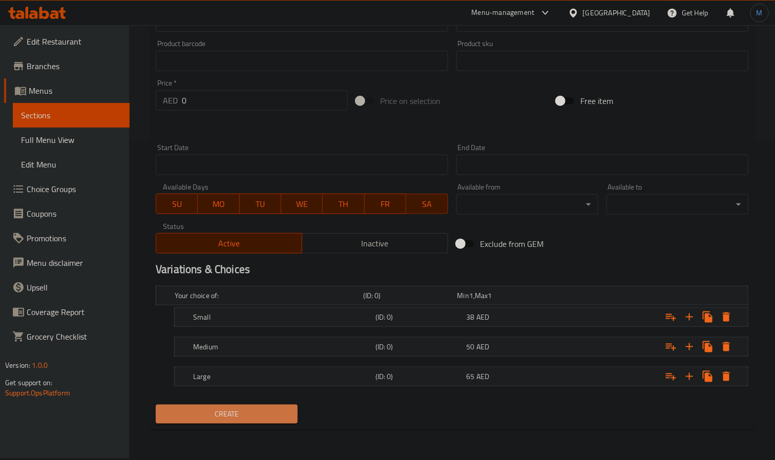
click at [243, 408] on button "Create" at bounding box center [227, 414] width 142 height 19
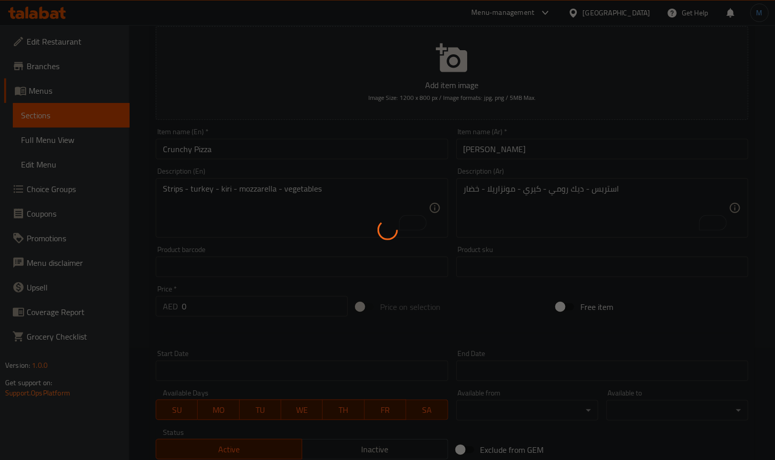
scroll to position [0, 0]
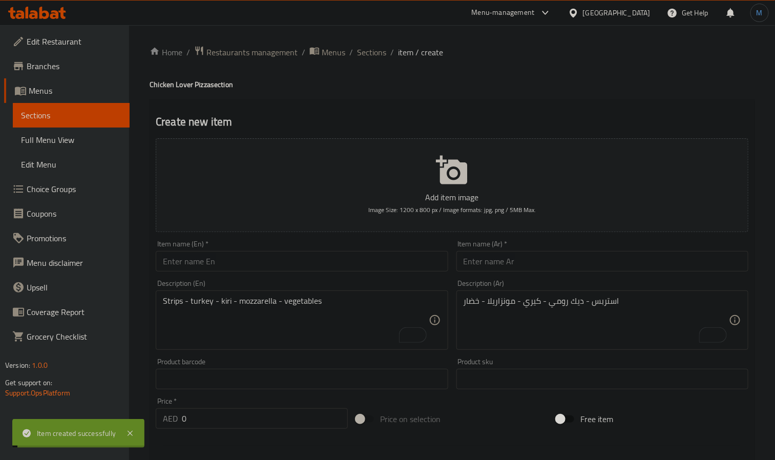
click at [363, 52] on span "Sections" at bounding box center [371, 52] width 29 height 12
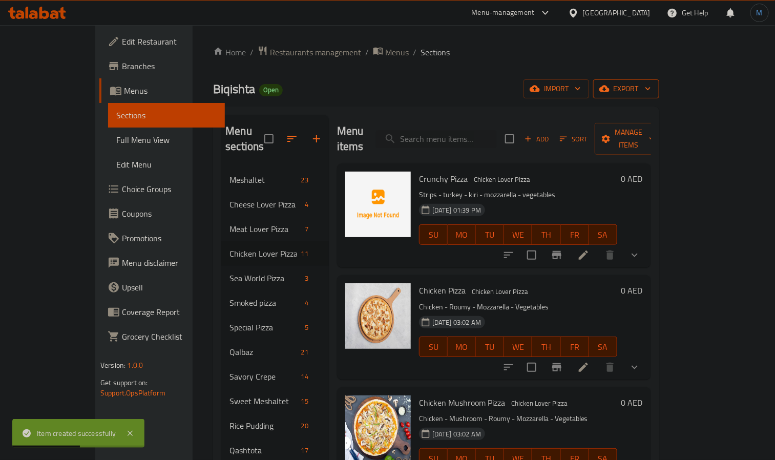
click at [651, 91] on span "export" at bounding box center [626, 88] width 50 height 13
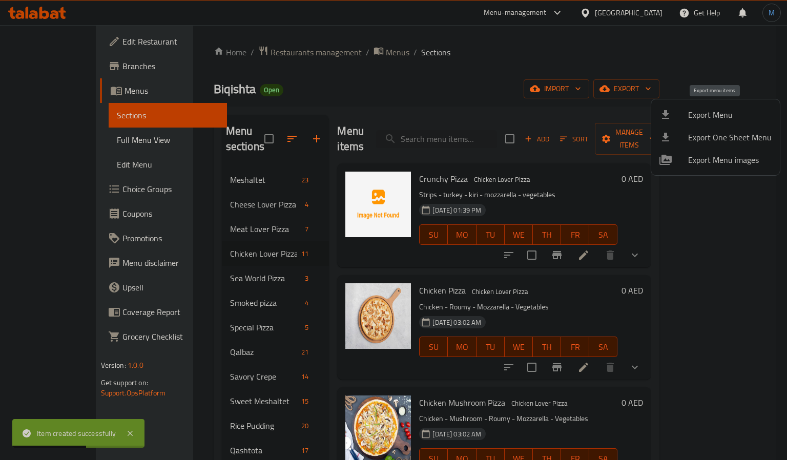
click at [713, 114] on span "Export Menu" at bounding box center [729, 115] width 83 height 12
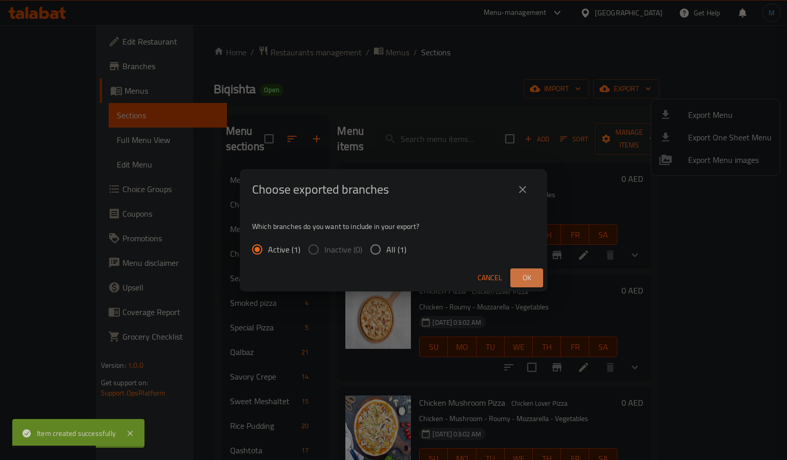
click at [521, 269] on button "Ok" at bounding box center [526, 277] width 33 height 19
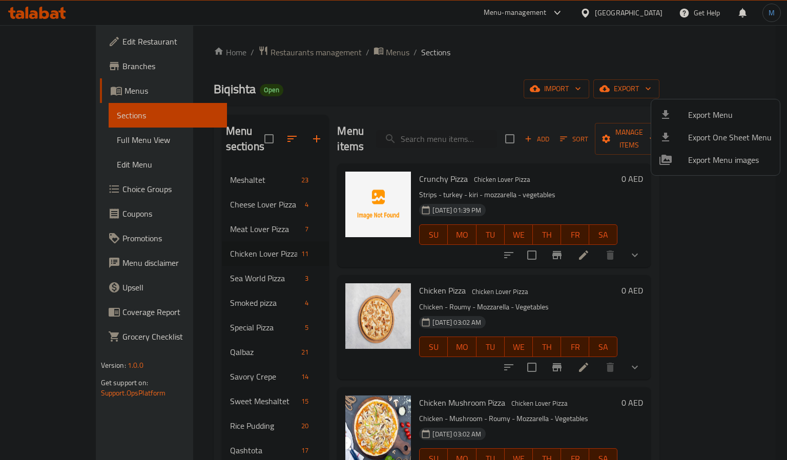
click at [638, 16] on div at bounding box center [393, 230] width 787 height 460
click at [631, 11] on div "[GEOGRAPHIC_DATA]" at bounding box center [628, 12] width 68 height 11
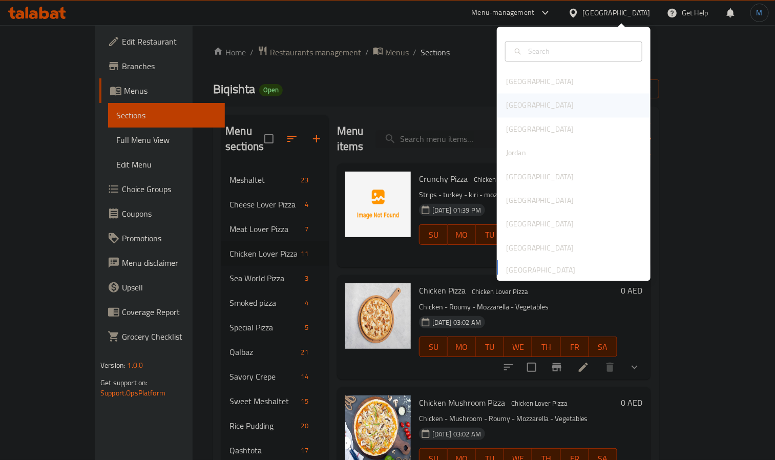
click at [572, 107] on div "Egypt" at bounding box center [574, 106] width 154 height 24
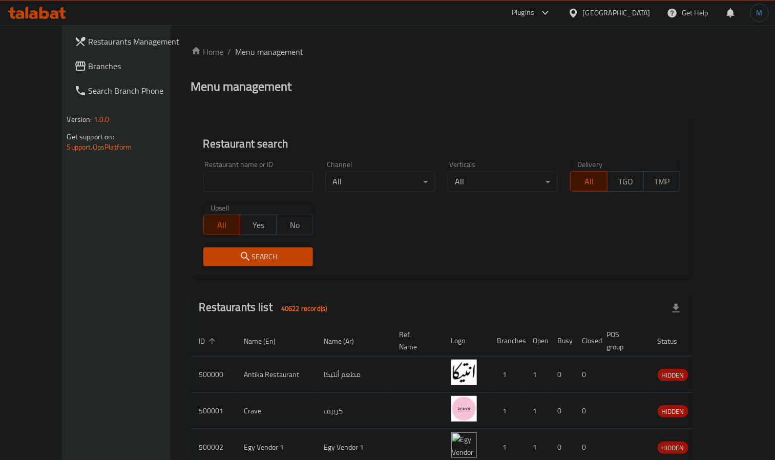
click at [89, 63] on span "Branches" at bounding box center [136, 66] width 95 height 12
